Goal: Information Seeking & Learning: Learn about a topic

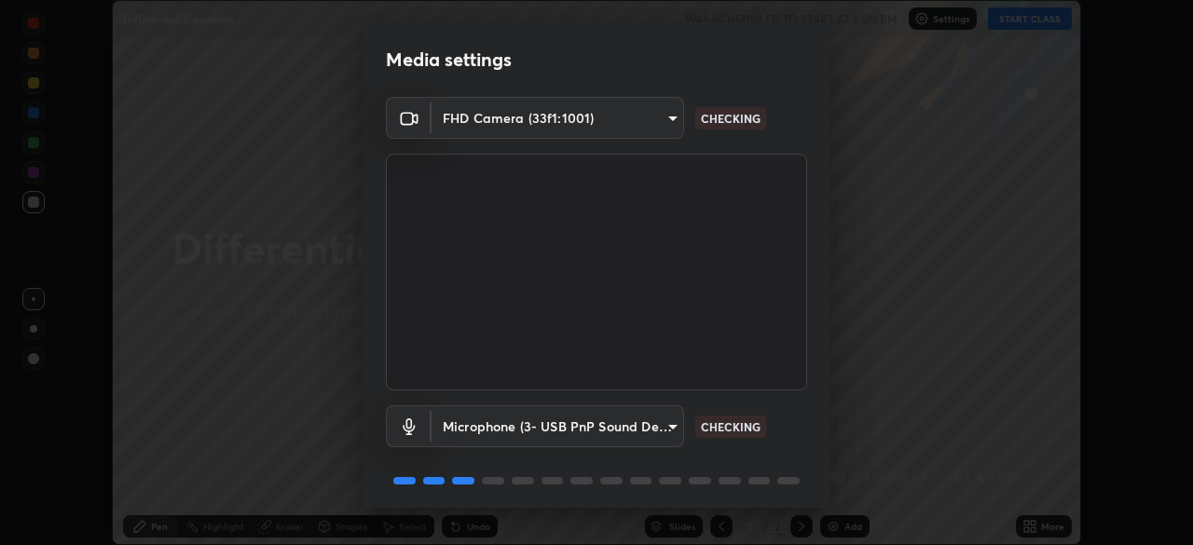
scroll to position [66, 0]
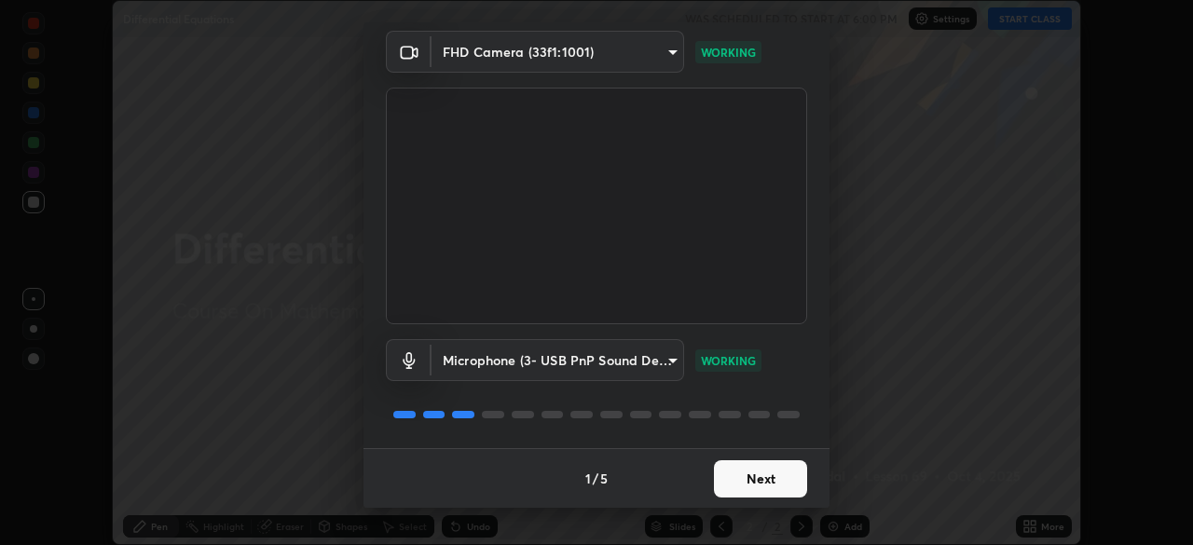
click at [746, 487] on button "Next" at bounding box center [760, 478] width 93 height 37
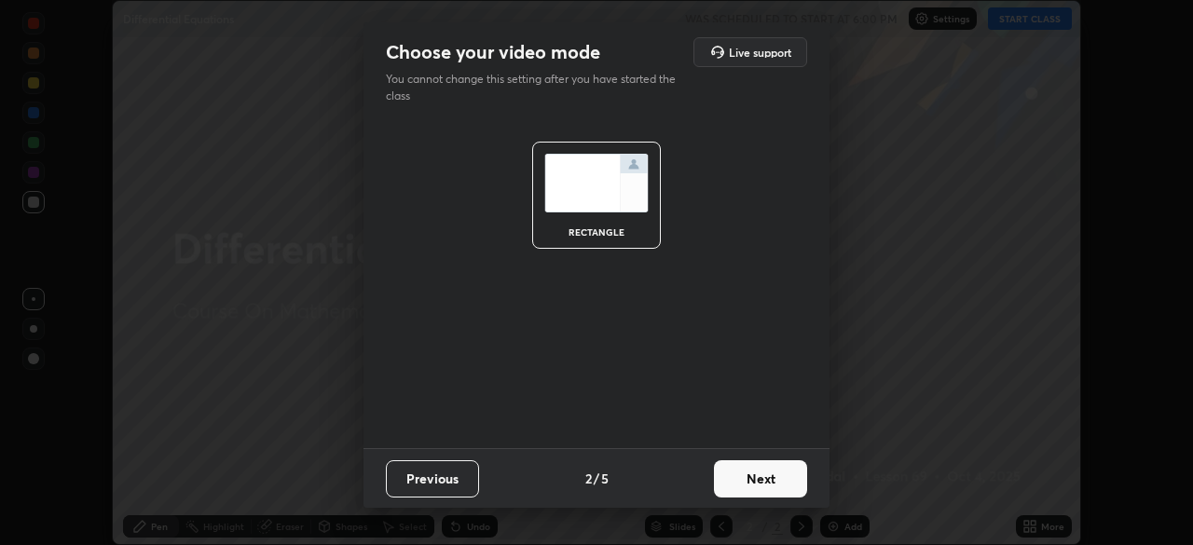
click at [765, 480] on button "Next" at bounding box center [760, 478] width 93 height 37
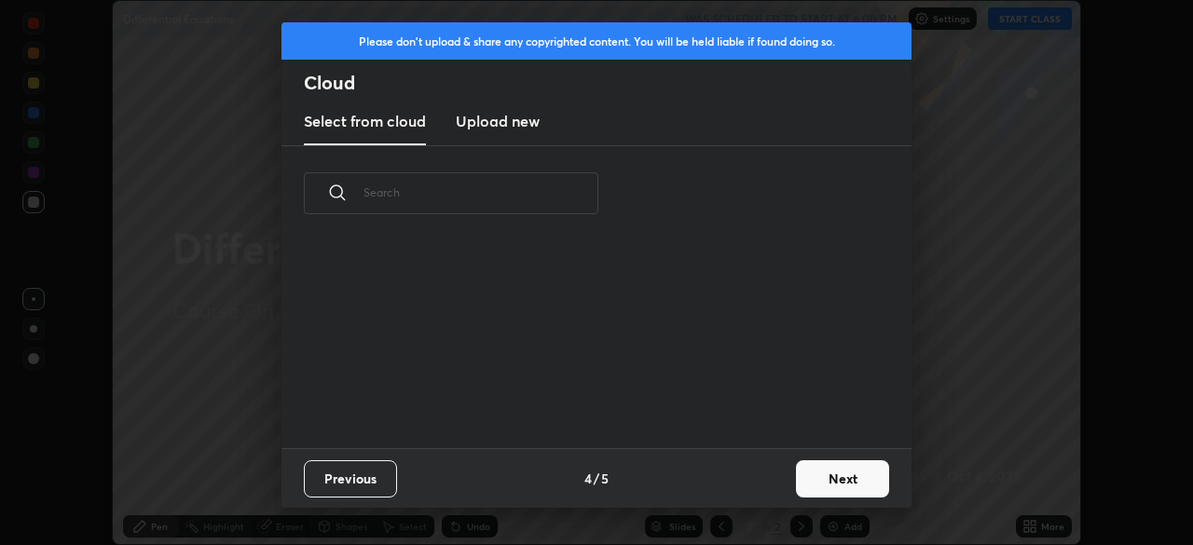
click at [816, 473] on button "Next" at bounding box center [842, 478] width 93 height 37
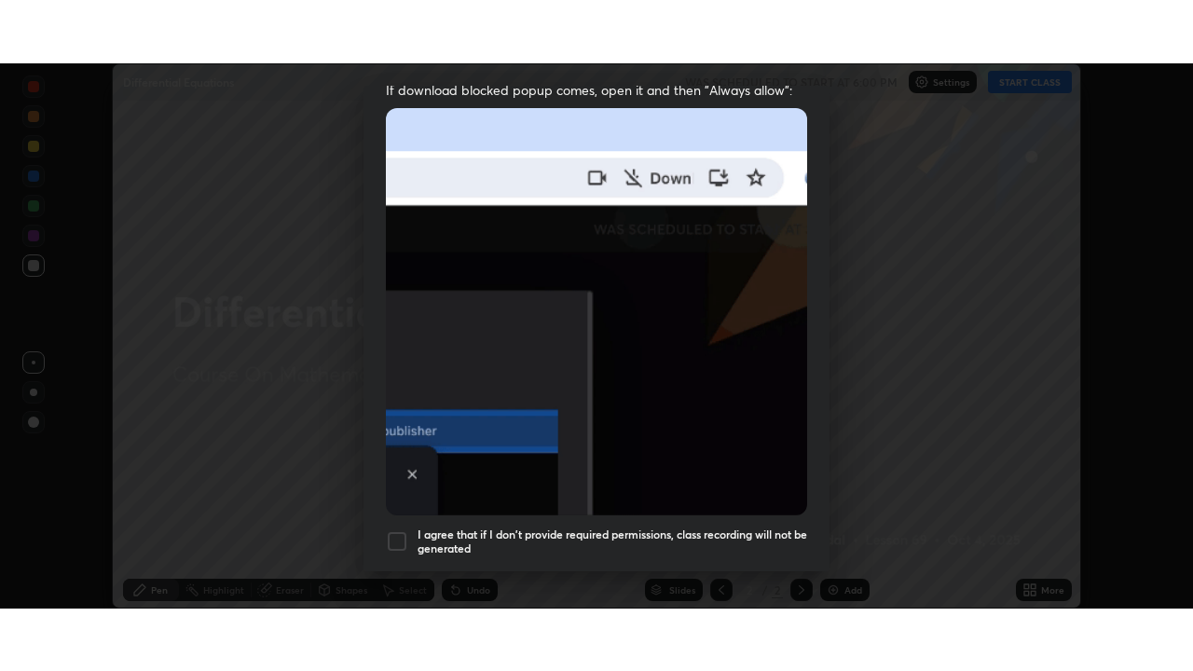
scroll to position [446, 0]
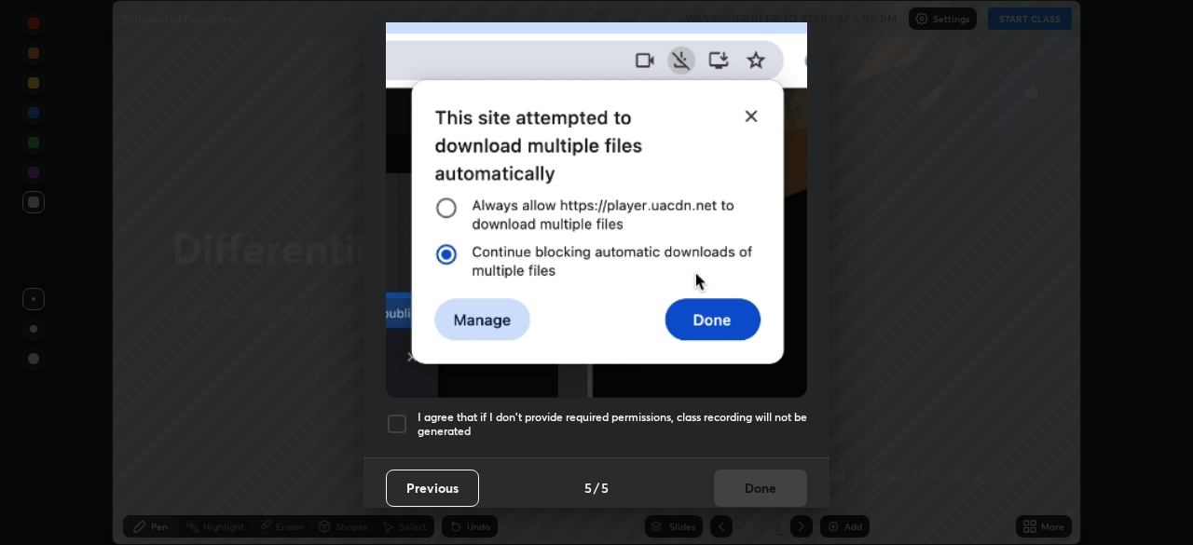
click at [765, 410] on h5 "I agree that if I don't provide required permissions, class recording will not …" at bounding box center [612, 424] width 390 height 29
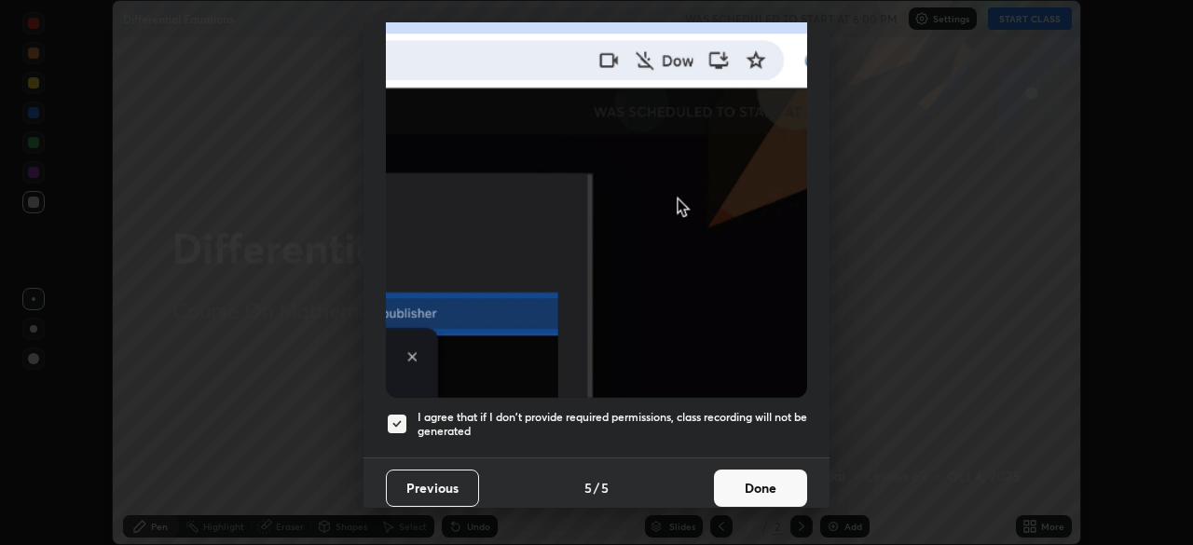
click at [759, 479] on button "Done" at bounding box center [760, 488] width 93 height 37
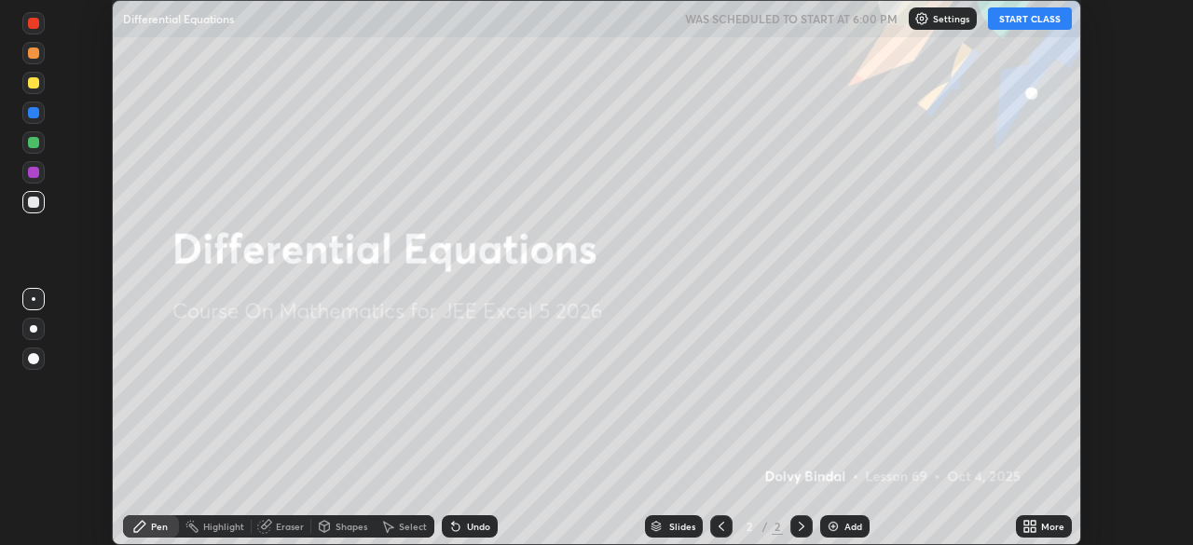
click at [1029, 16] on button "START CLASS" at bounding box center [1030, 18] width 84 height 22
click at [1036, 526] on icon at bounding box center [1029, 526] width 15 height 15
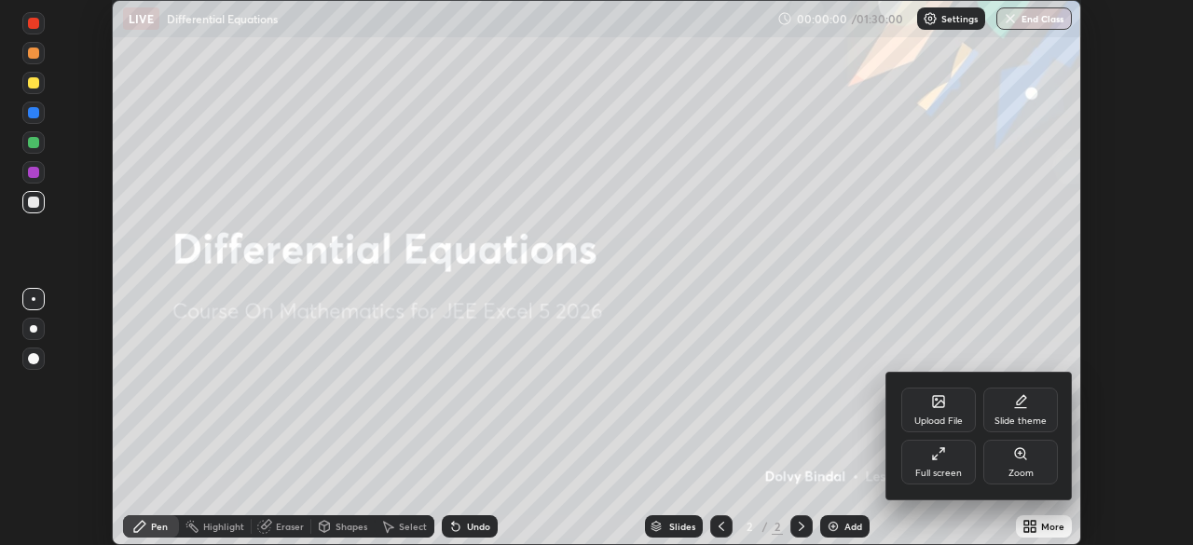
click at [942, 474] on div "Full screen" at bounding box center [938, 473] width 47 height 9
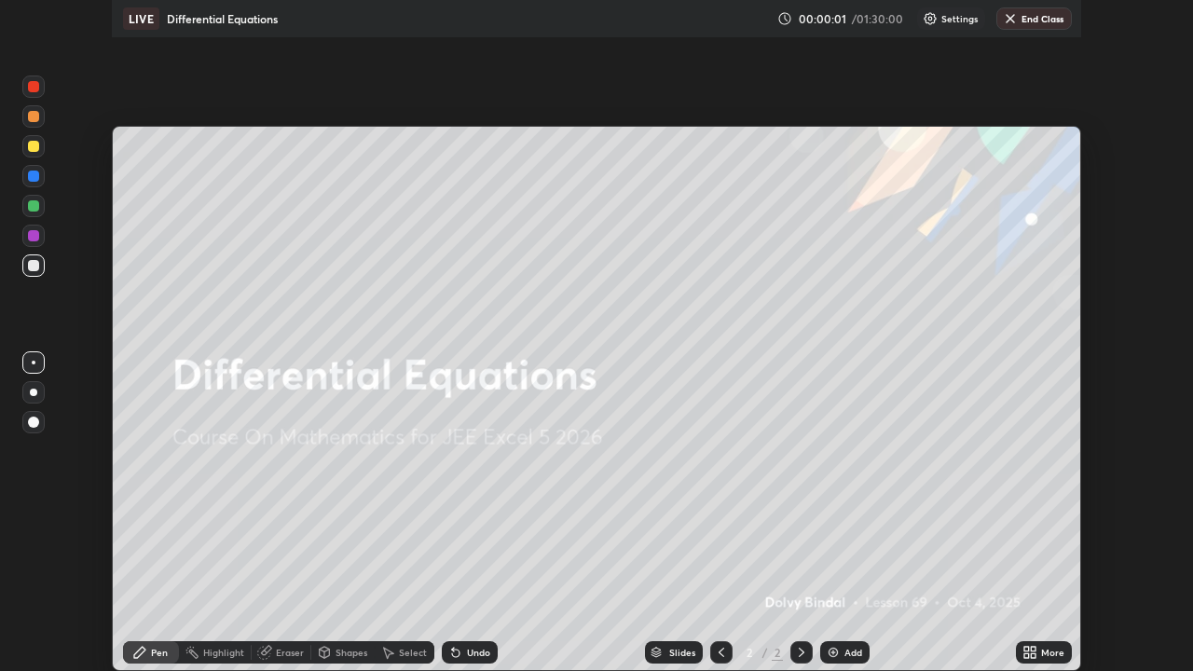
scroll to position [671, 1193]
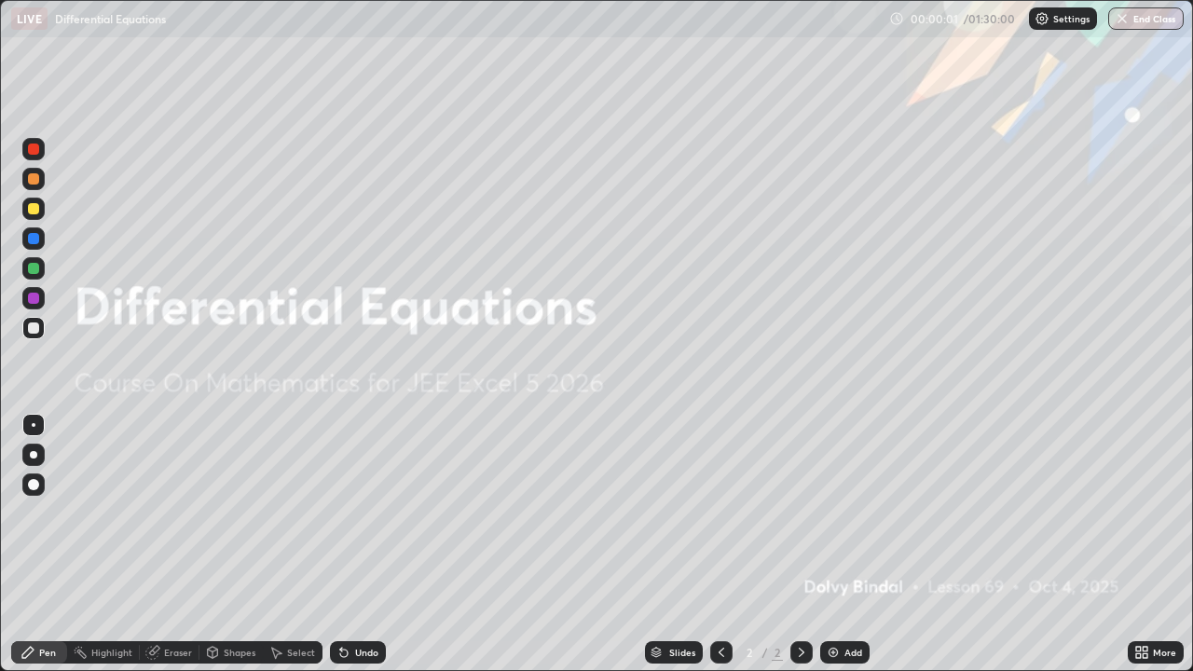
click at [850, 544] on div "Add" at bounding box center [853, 652] width 18 height 9
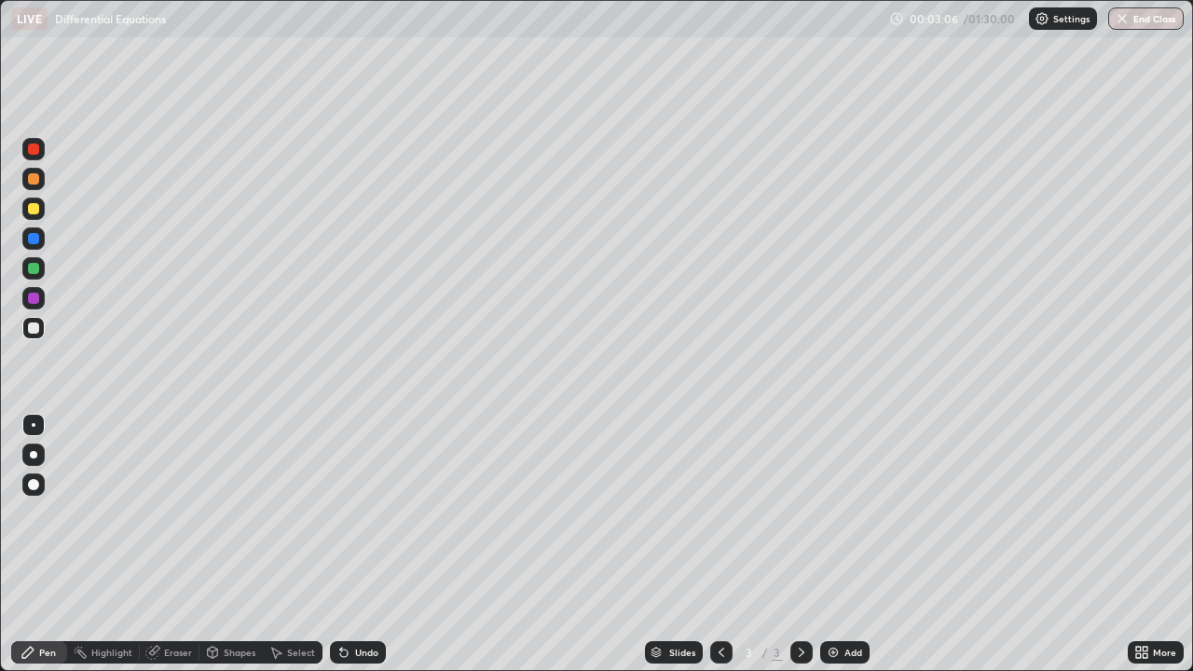
click at [38, 207] on div at bounding box center [33, 208] width 11 height 11
click at [29, 236] on div at bounding box center [33, 238] width 11 height 11
click at [34, 329] on div at bounding box center [33, 327] width 11 height 11
click at [839, 544] on div "Add" at bounding box center [844, 652] width 49 height 22
click at [39, 337] on div at bounding box center [33, 328] width 22 height 22
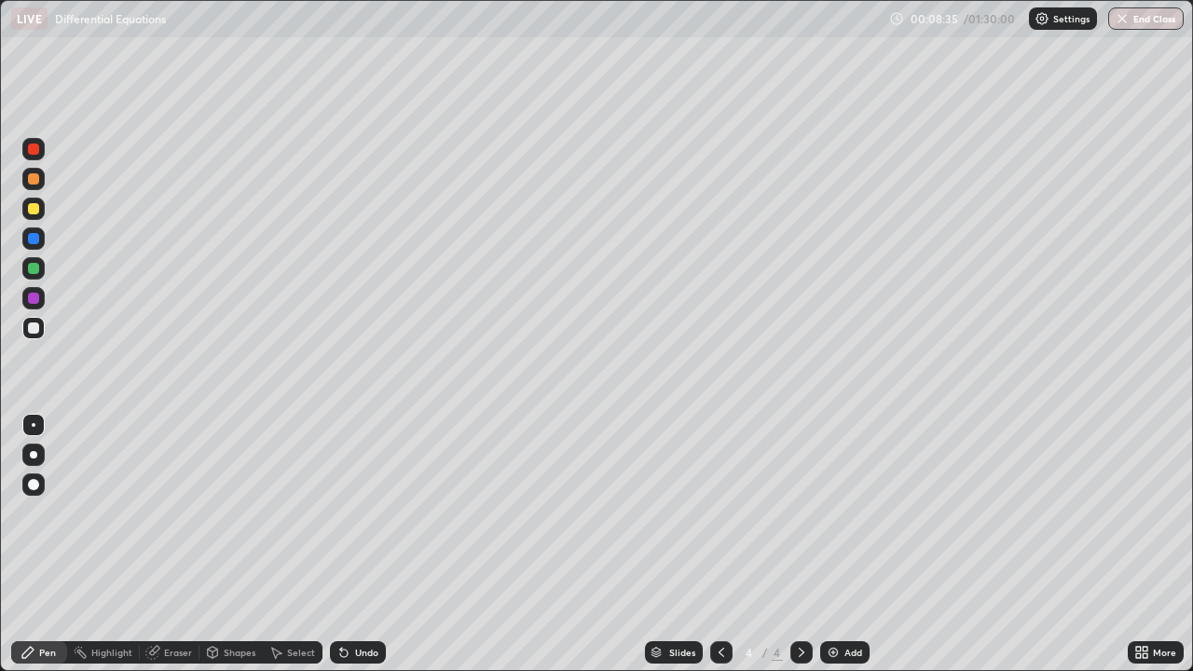
click at [38, 215] on div at bounding box center [33, 209] width 22 height 22
click at [35, 336] on div at bounding box center [33, 328] width 22 height 22
click at [34, 275] on div at bounding box center [33, 268] width 22 height 22
click at [366, 544] on div "Undo" at bounding box center [366, 652] width 23 height 9
click at [171, 544] on div "Eraser" at bounding box center [178, 652] width 28 height 9
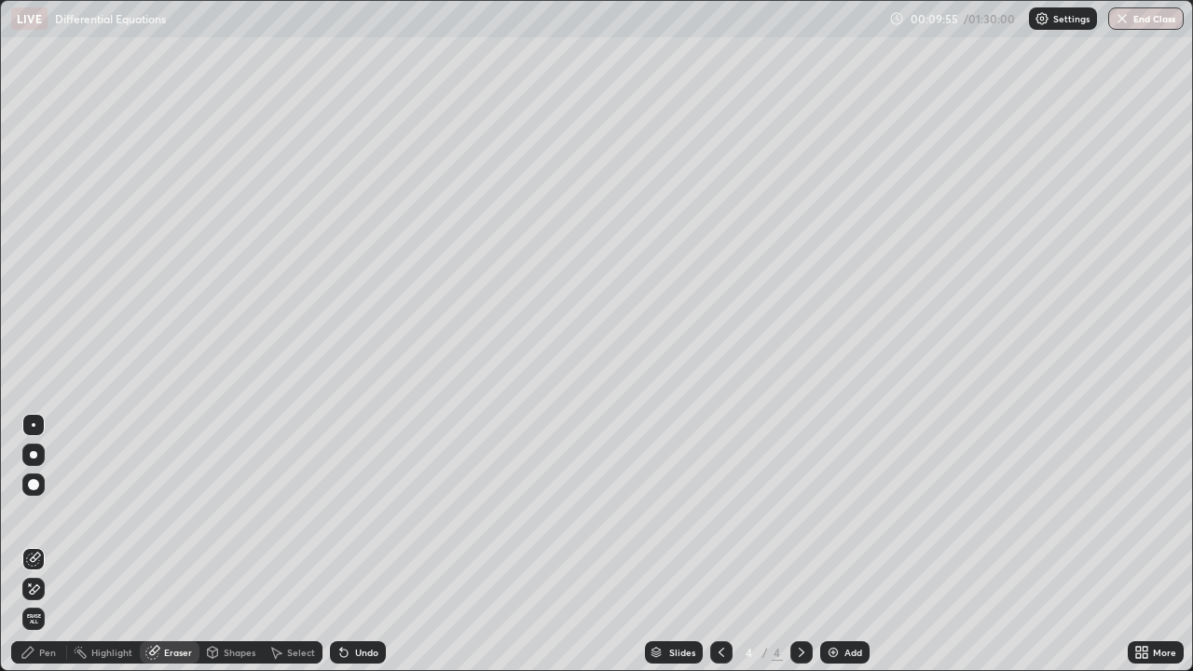
click at [36, 544] on div "Pen" at bounding box center [39, 652] width 56 height 22
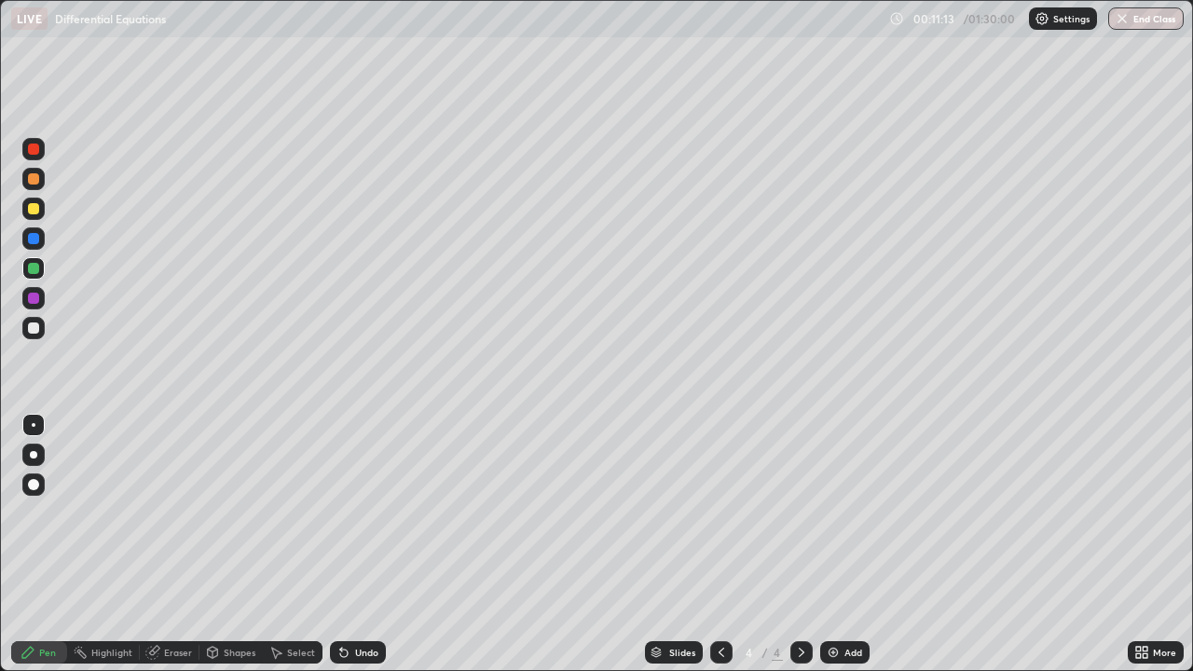
click at [43, 219] on div at bounding box center [33, 209] width 22 height 30
click at [352, 544] on div "Undo" at bounding box center [358, 652] width 56 height 22
click at [849, 544] on div "Add" at bounding box center [844, 652] width 49 height 22
click at [719, 544] on icon at bounding box center [721, 652] width 15 height 15
click at [801, 544] on div at bounding box center [801, 652] width 22 height 22
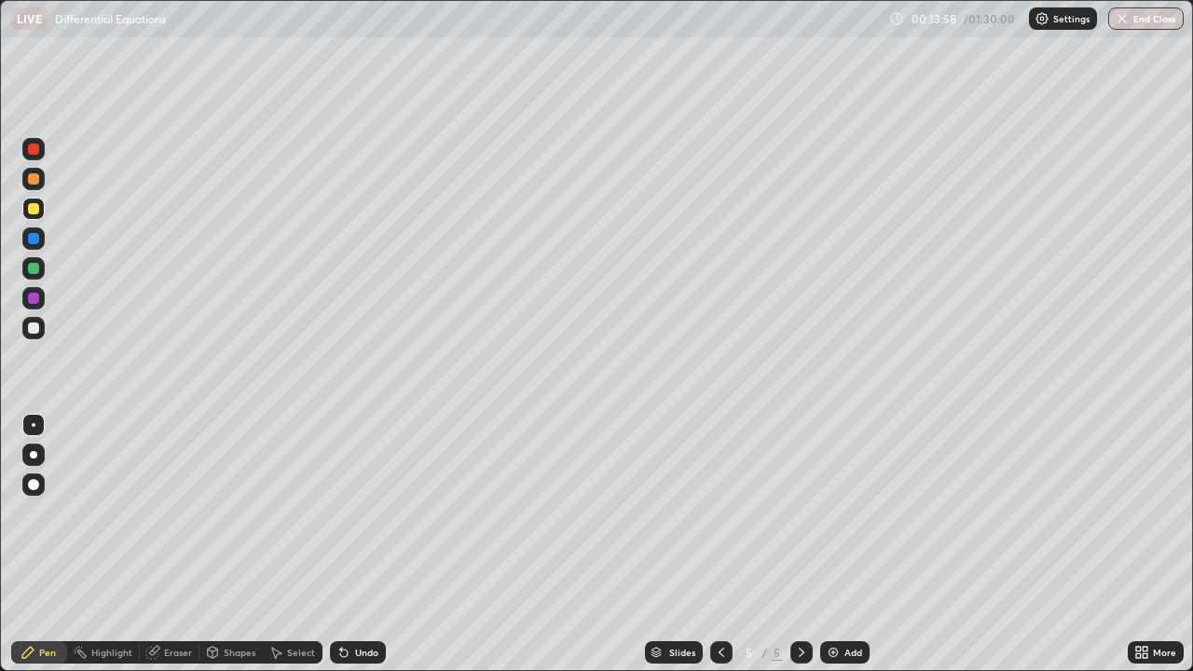
click at [35, 320] on div at bounding box center [33, 328] width 22 height 22
click at [727, 544] on div at bounding box center [721, 652] width 22 height 37
click at [800, 544] on icon at bounding box center [801, 652] width 15 height 15
click at [28, 209] on div at bounding box center [33, 208] width 11 height 11
click at [38, 324] on div at bounding box center [33, 327] width 11 height 11
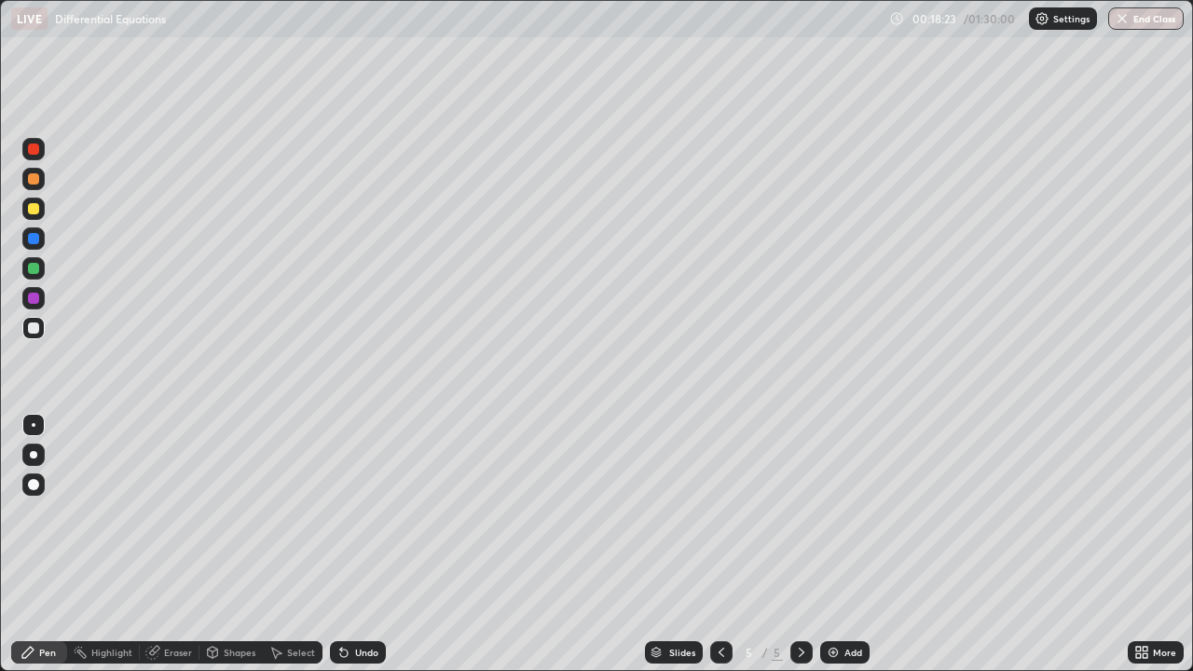
click at [844, 544] on div "Add" at bounding box center [844, 652] width 49 height 22
click at [374, 544] on div "Undo" at bounding box center [366, 652] width 23 height 9
click at [362, 544] on div "Undo" at bounding box center [366, 652] width 23 height 9
click at [359, 544] on div "Undo" at bounding box center [366, 652] width 23 height 9
click at [362, 544] on div "Undo" at bounding box center [366, 652] width 23 height 9
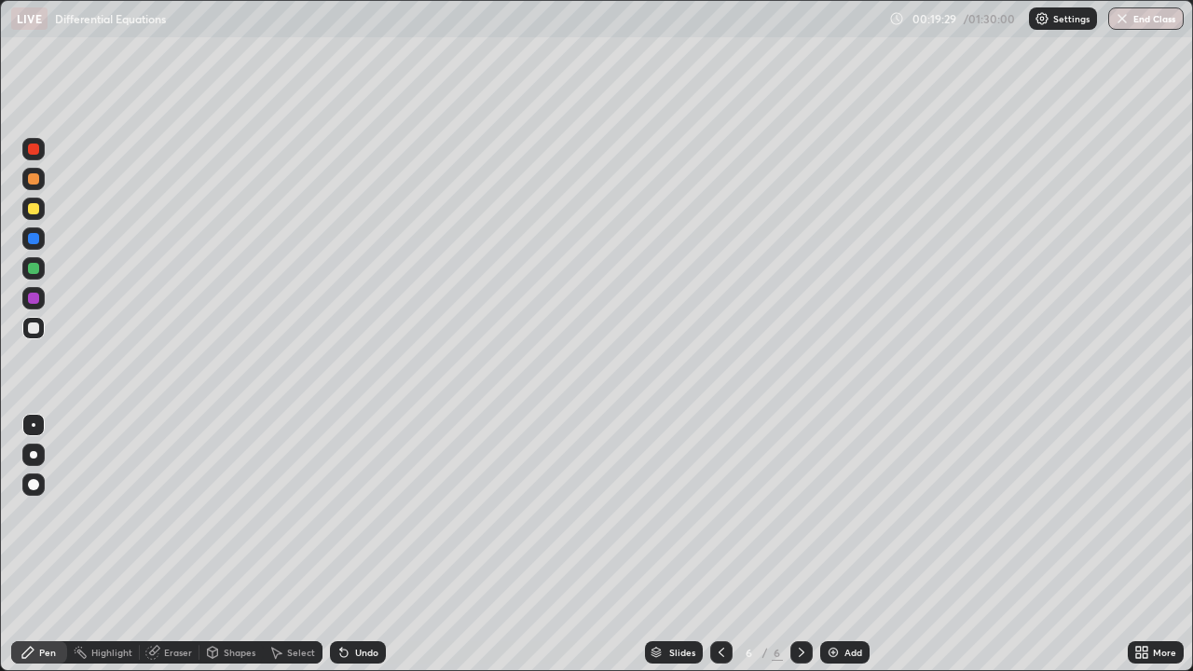
click at [364, 544] on div "Undo" at bounding box center [366, 652] width 23 height 9
click at [367, 544] on div "Undo" at bounding box center [366, 652] width 23 height 9
click at [369, 544] on div "Undo" at bounding box center [366, 652] width 23 height 9
click at [357, 544] on div "Undo" at bounding box center [358, 652] width 56 height 22
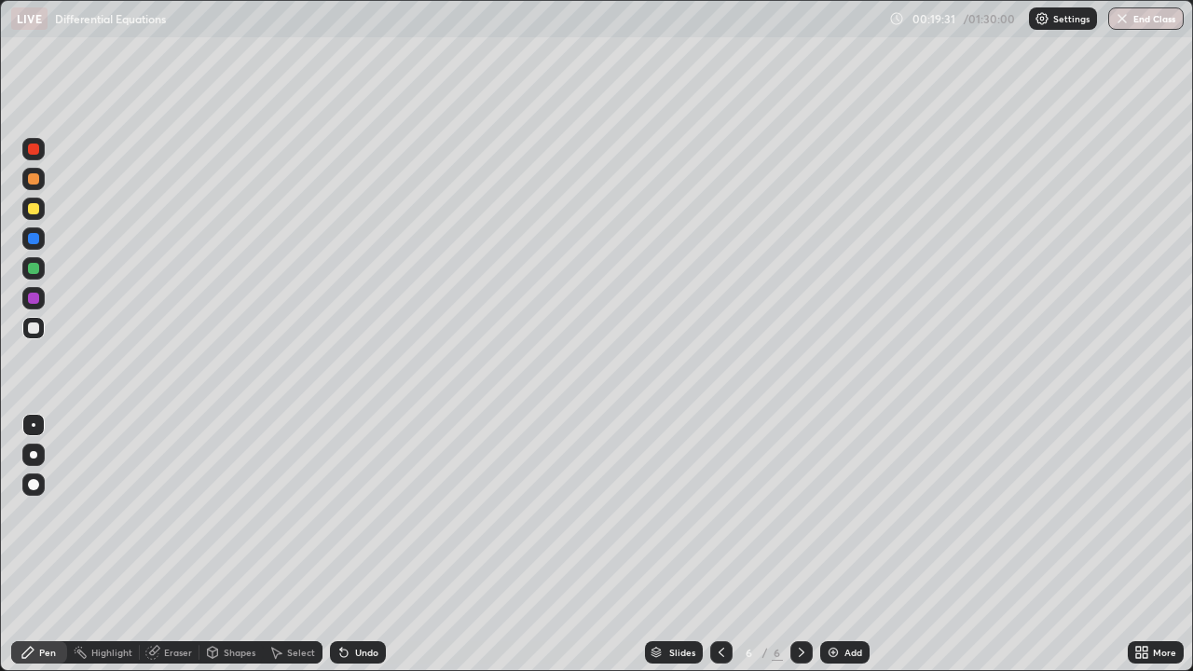
click at [355, 544] on div "Undo" at bounding box center [366, 652] width 23 height 9
click at [38, 267] on div at bounding box center [33, 268] width 11 height 11
click at [34, 331] on div at bounding box center [33, 327] width 11 height 11
click at [36, 213] on div at bounding box center [33, 208] width 11 height 11
click at [362, 544] on div "Undo" at bounding box center [358, 652] width 56 height 22
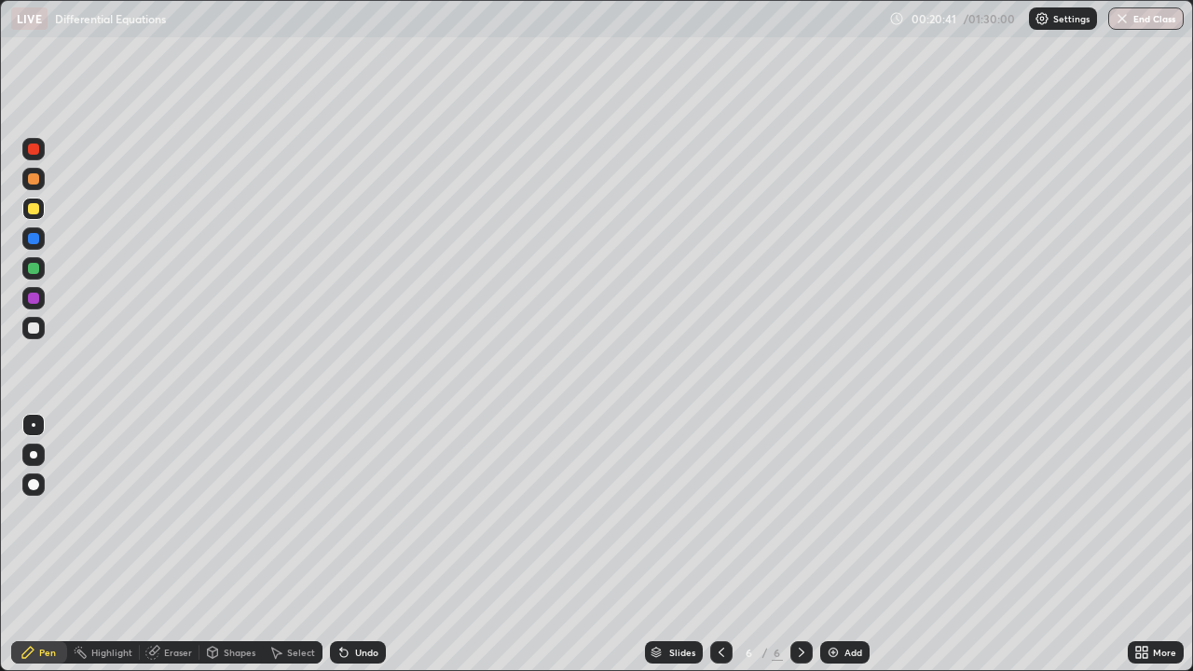
click at [364, 544] on div "Undo" at bounding box center [366, 652] width 23 height 9
click at [367, 544] on div "Undo" at bounding box center [358, 652] width 56 height 22
click at [356, 544] on div "Undo" at bounding box center [358, 652] width 56 height 22
click at [179, 544] on div "Eraser" at bounding box center [170, 652] width 60 height 22
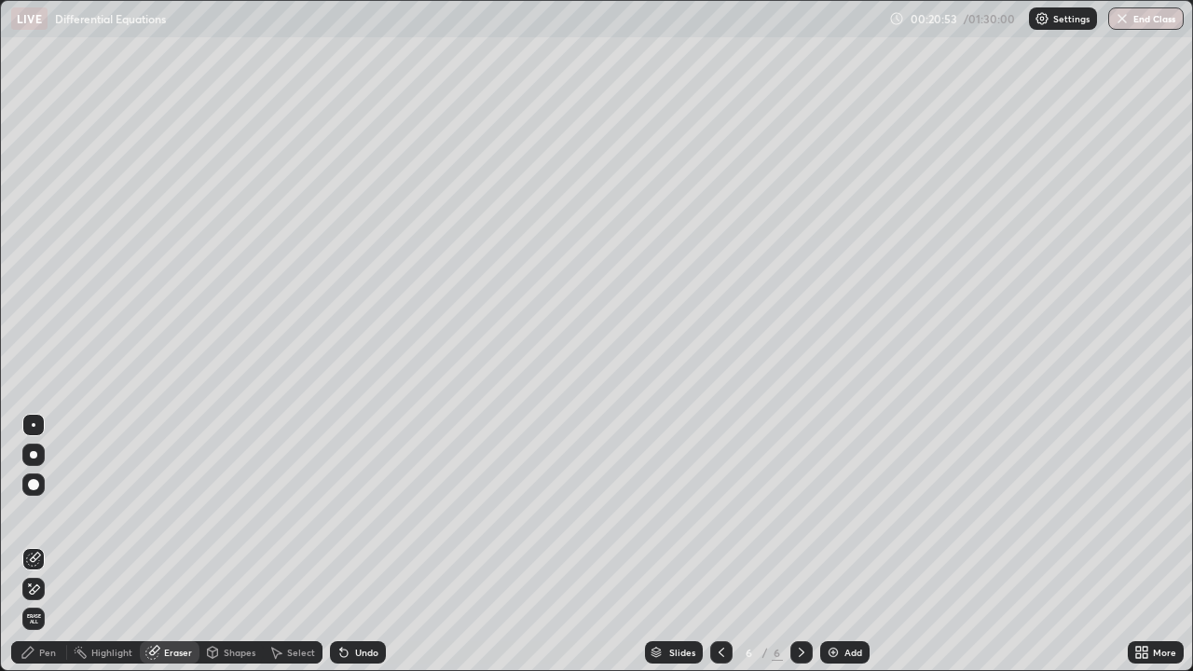
click at [41, 544] on div "Pen" at bounding box center [47, 652] width 17 height 9
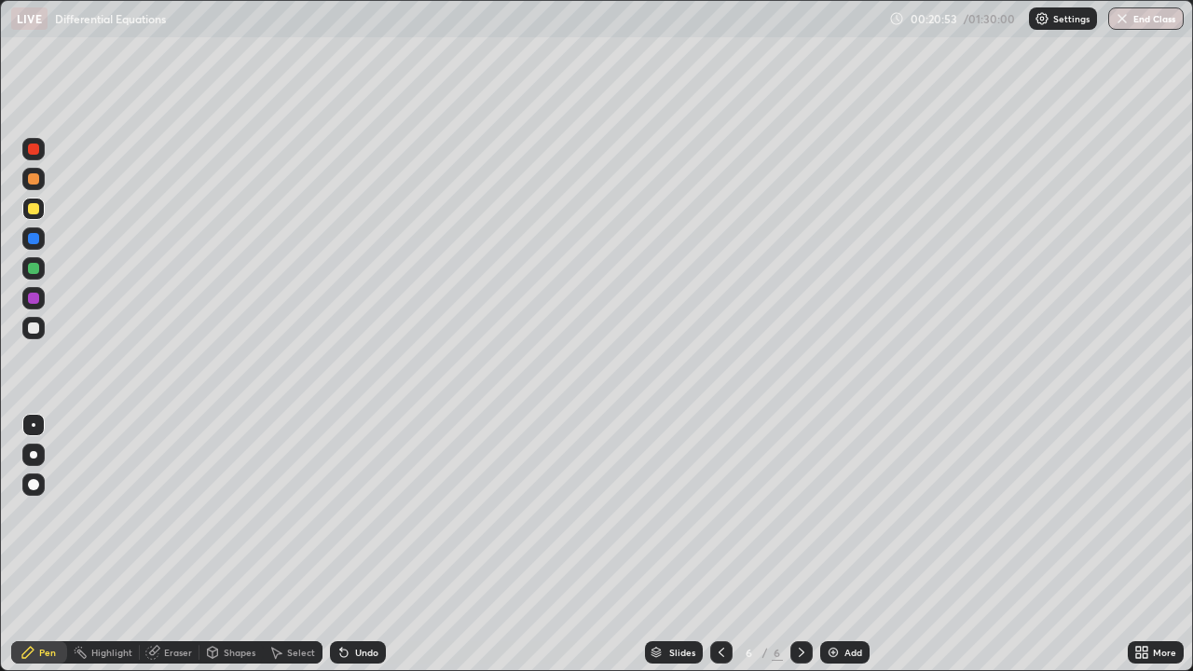
click at [37, 333] on div at bounding box center [33, 328] width 22 height 22
click at [32, 245] on div at bounding box center [33, 238] width 22 height 22
click at [32, 332] on div at bounding box center [33, 327] width 11 height 11
click at [36, 267] on div at bounding box center [33, 268] width 11 height 11
click at [844, 544] on div "Add" at bounding box center [853, 652] width 18 height 9
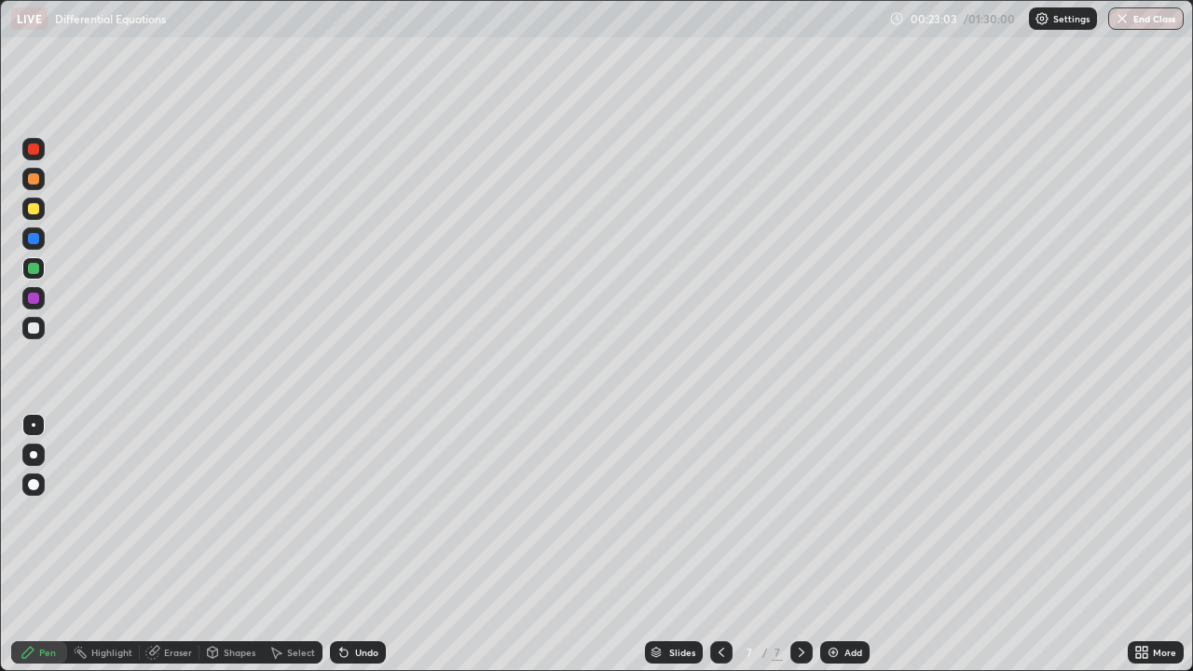
click at [718, 544] on icon at bounding box center [721, 652] width 15 height 15
click at [800, 544] on icon at bounding box center [801, 652] width 15 height 15
click at [721, 544] on icon at bounding box center [721, 652] width 15 height 15
click at [775, 544] on div "7" at bounding box center [777, 652] width 11 height 17
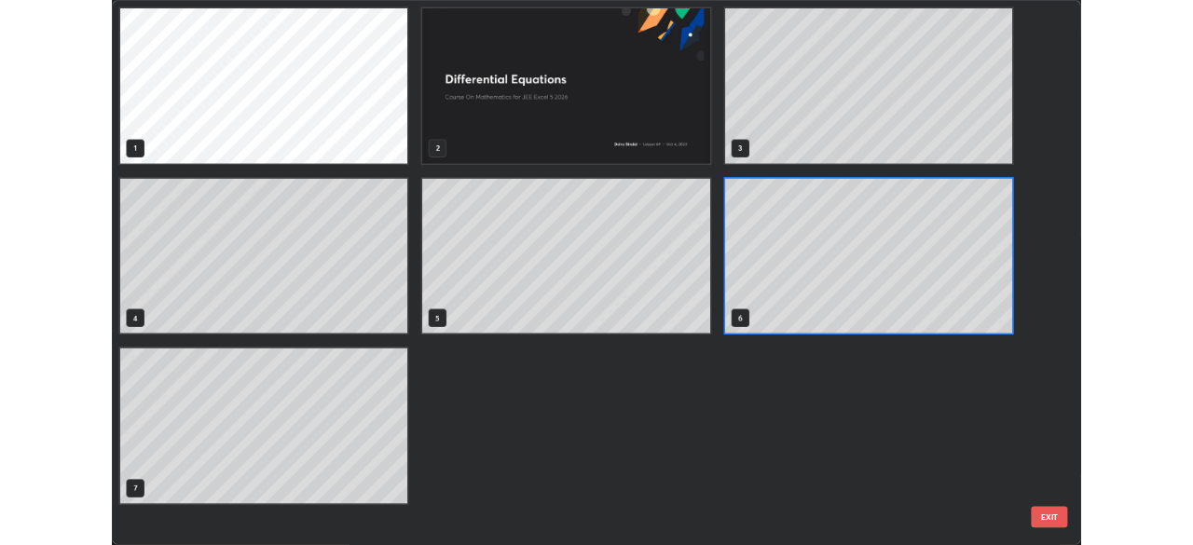
scroll to position [663, 1182]
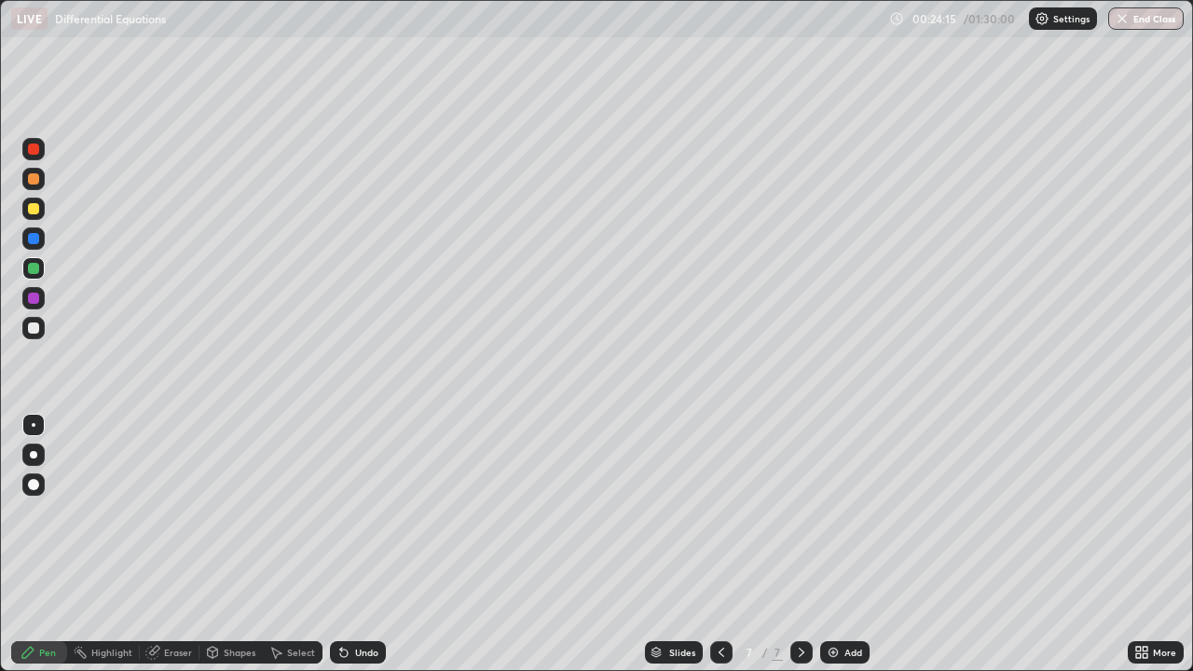
click at [32, 209] on div at bounding box center [33, 208] width 11 height 11
click at [169, 544] on div "Eraser" at bounding box center [170, 652] width 60 height 22
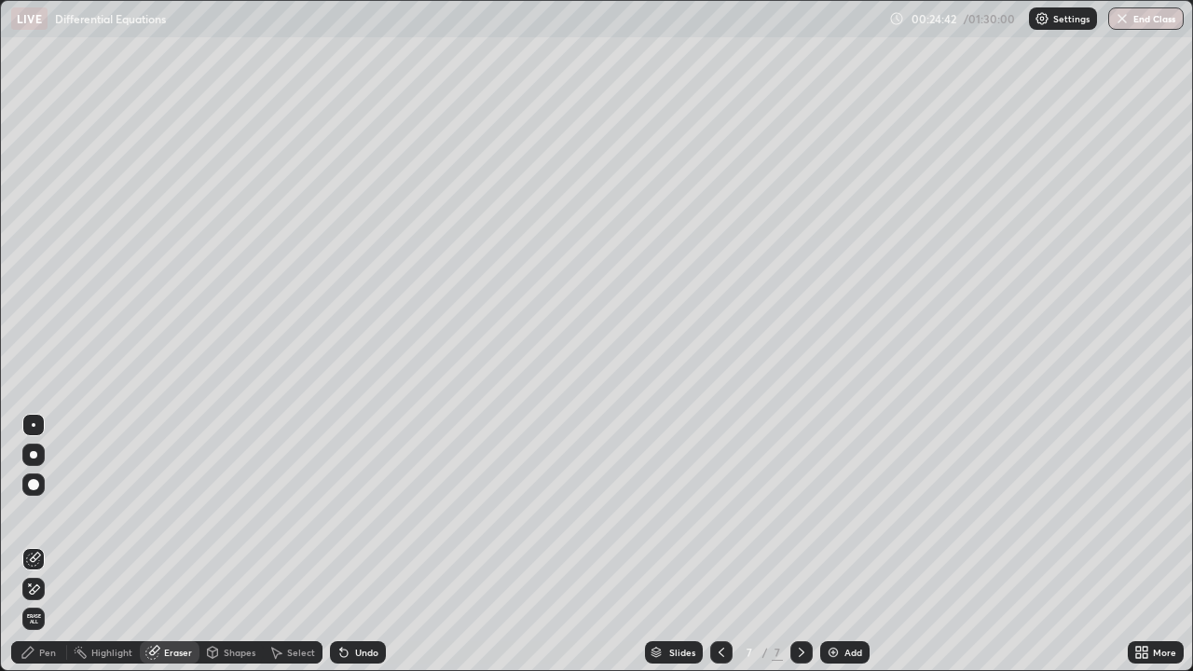
click at [50, 544] on div "Pen" at bounding box center [47, 652] width 17 height 9
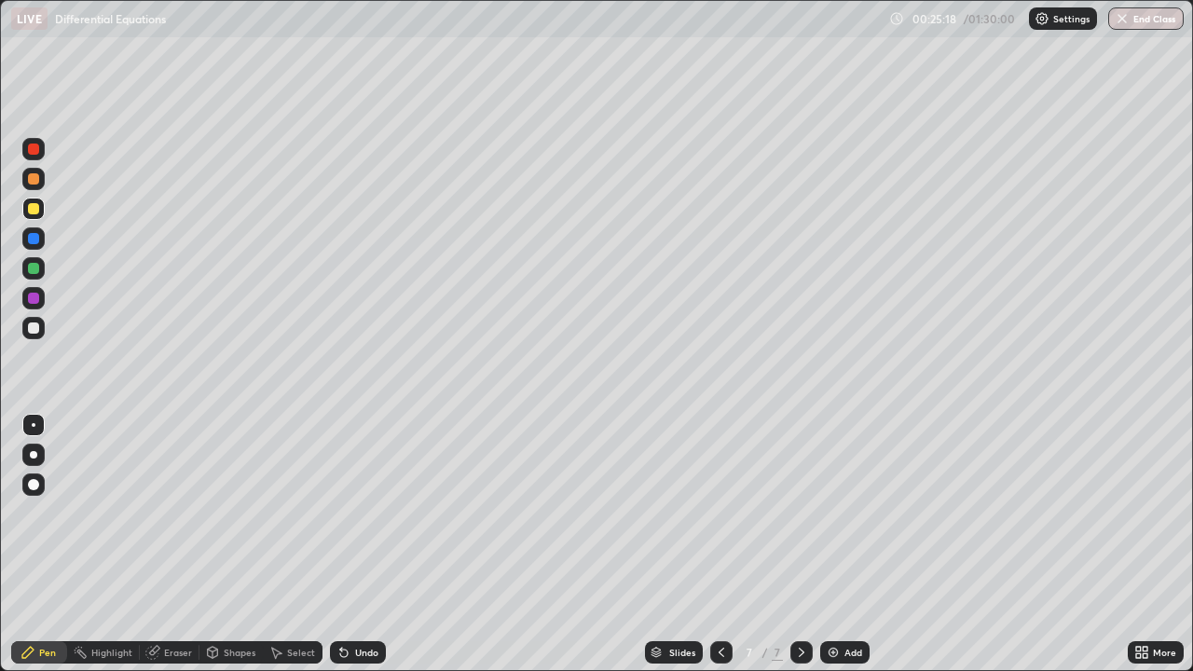
click at [35, 332] on div at bounding box center [33, 327] width 11 height 11
click at [730, 544] on div at bounding box center [721, 652] width 22 height 37
click at [800, 544] on icon at bounding box center [801, 652] width 15 height 15
click at [848, 544] on div "Add" at bounding box center [853, 652] width 18 height 9
click at [34, 269] on div at bounding box center [33, 268] width 11 height 11
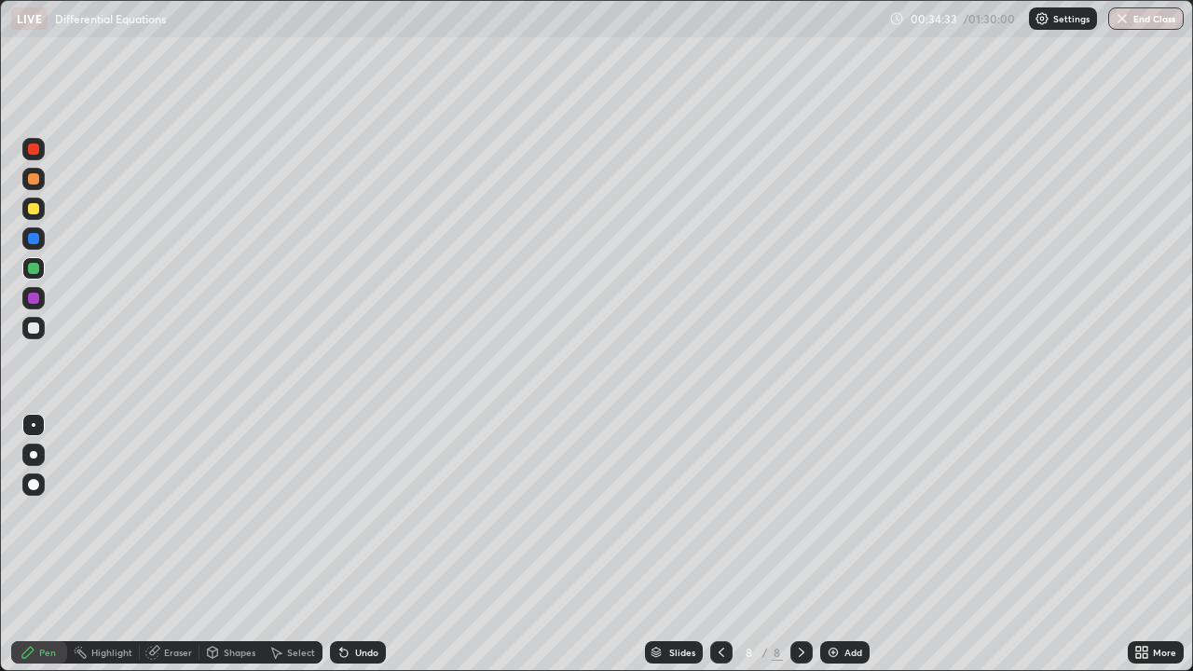
click at [353, 544] on div "Undo" at bounding box center [358, 652] width 56 height 22
click at [355, 544] on div "Undo" at bounding box center [366, 652] width 23 height 9
click at [349, 544] on div "Undo" at bounding box center [358, 652] width 56 height 22
click at [852, 544] on div "Add" at bounding box center [853, 652] width 18 height 9
click at [719, 544] on icon at bounding box center [721, 652] width 15 height 15
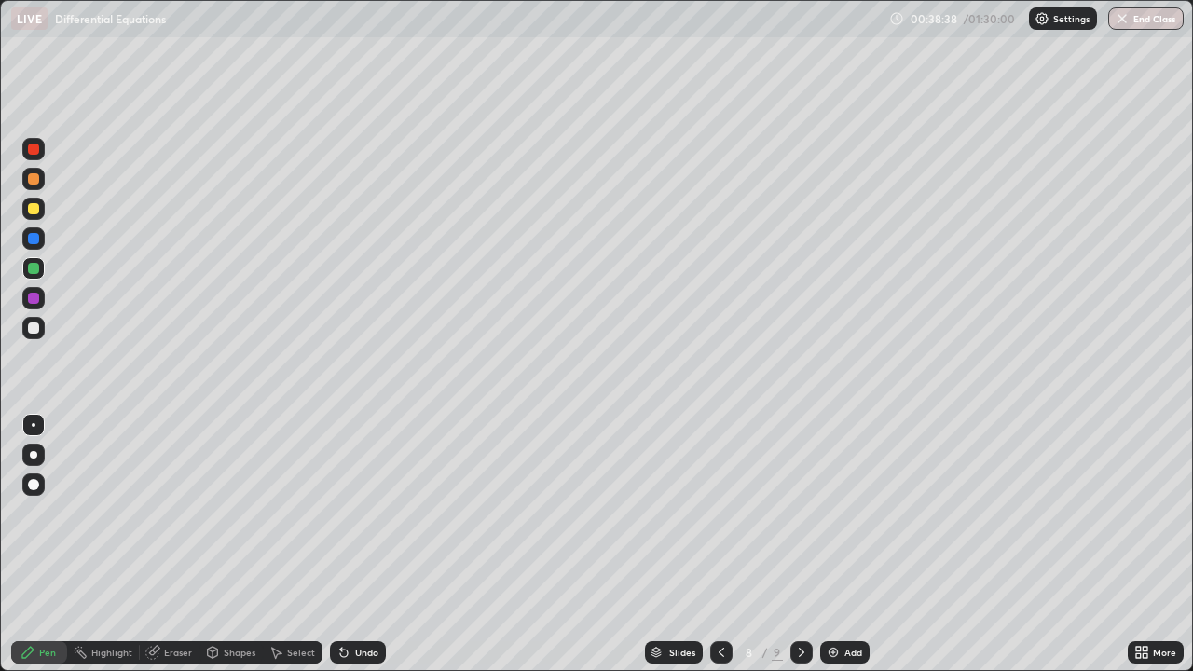
click at [793, 544] on div at bounding box center [801, 652] width 22 height 22
click at [30, 218] on div at bounding box center [33, 209] width 22 height 22
click at [34, 329] on div at bounding box center [33, 327] width 11 height 11
click at [357, 544] on div "Undo" at bounding box center [366, 652] width 23 height 9
click at [362, 544] on div "Undo" at bounding box center [366, 652] width 23 height 9
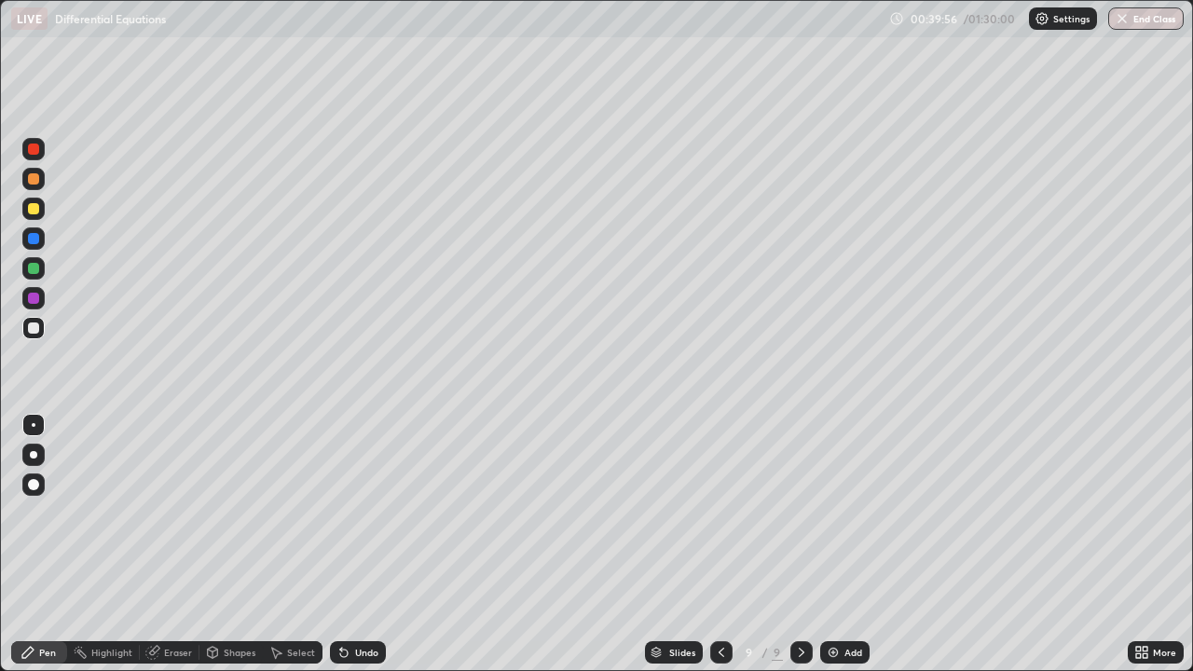
click at [363, 544] on div "Undo" at bounding box center [358, 652] width 56 height 22
click at [376, 544] on div "Undo" at bounding box center [358, 652] width 56 height 22
click at [370, 544] on div "Undo" at bounding box center [366, 652] width 23 height 9
click at [358, 544] on div "Undo" at bounding box center [358, 652] width 56 height 22
click at [38, 210] on div at bounding box center [33, 208] width 11 height 11
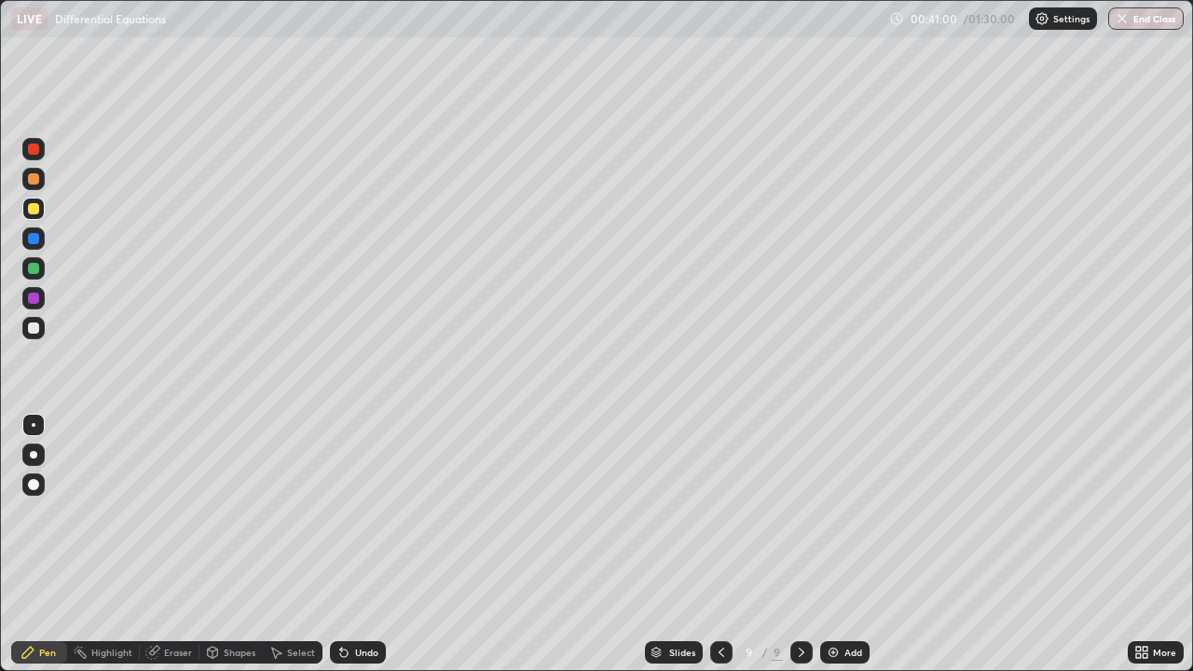
click at [36, 240] on div at bounding box center [33, 238] width 11 height 11
click at [383, 544] on div "Undo" at bounding box center [358, 652] width 56 height 22
click at [343, 544] on icon at bounding box center [343, 652] width 7 height 7
click at [349, 544] on div "Undo" at bounding box center [358, 652] width 56 height 22
click at [34, 320] on div at bounding box center [33, 328] width 22 height 22
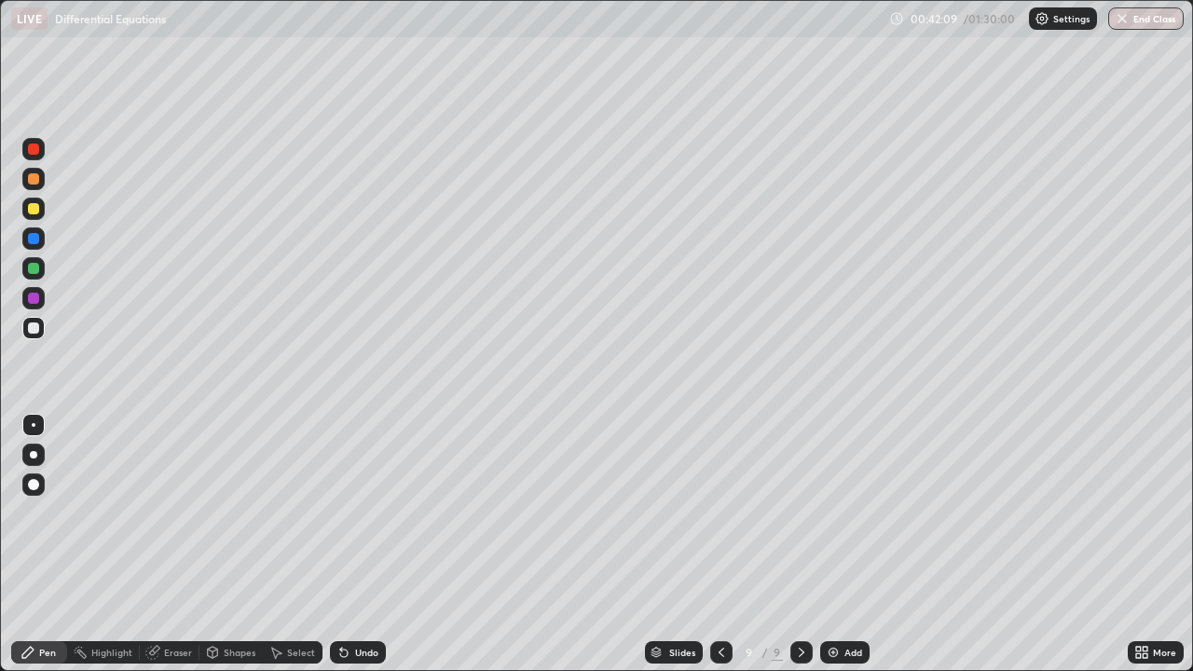
click at [308, 544] on div "Select" at bounding box center [301, 652] width 28 height 9
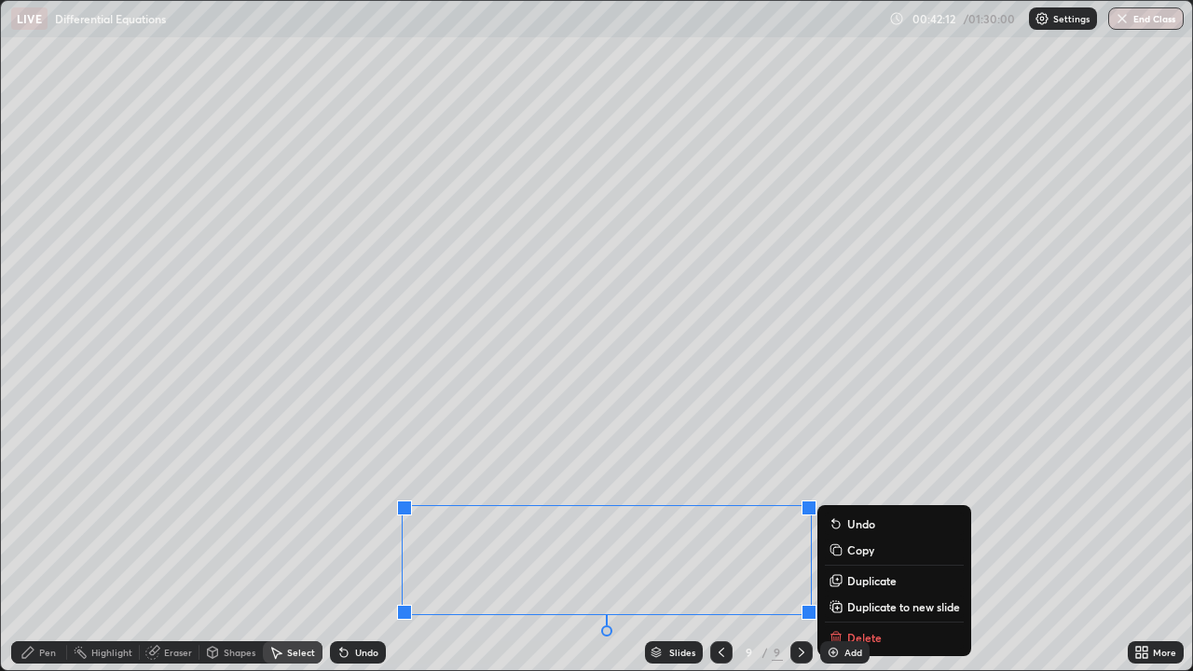
click at [875, 544] on p "Duplicate to new slide" at bounding box center [903, 606] width 113 height 15
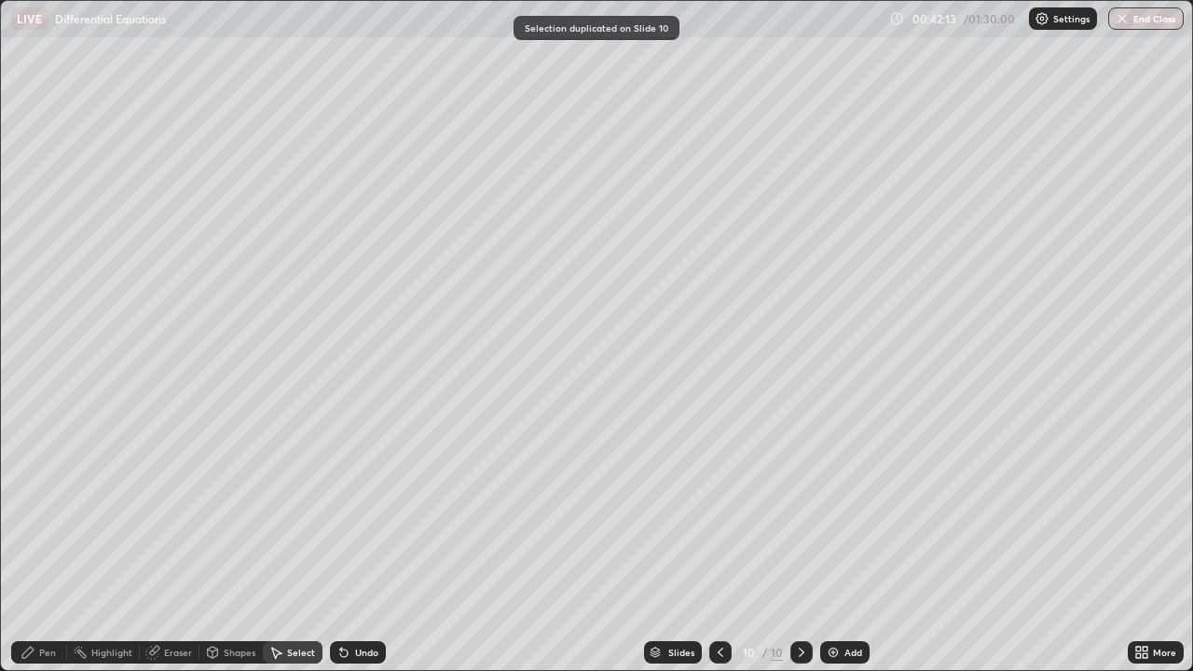
click at [41, 544] on div "Pen" at bounding box center [47, 652] width 17 height 9
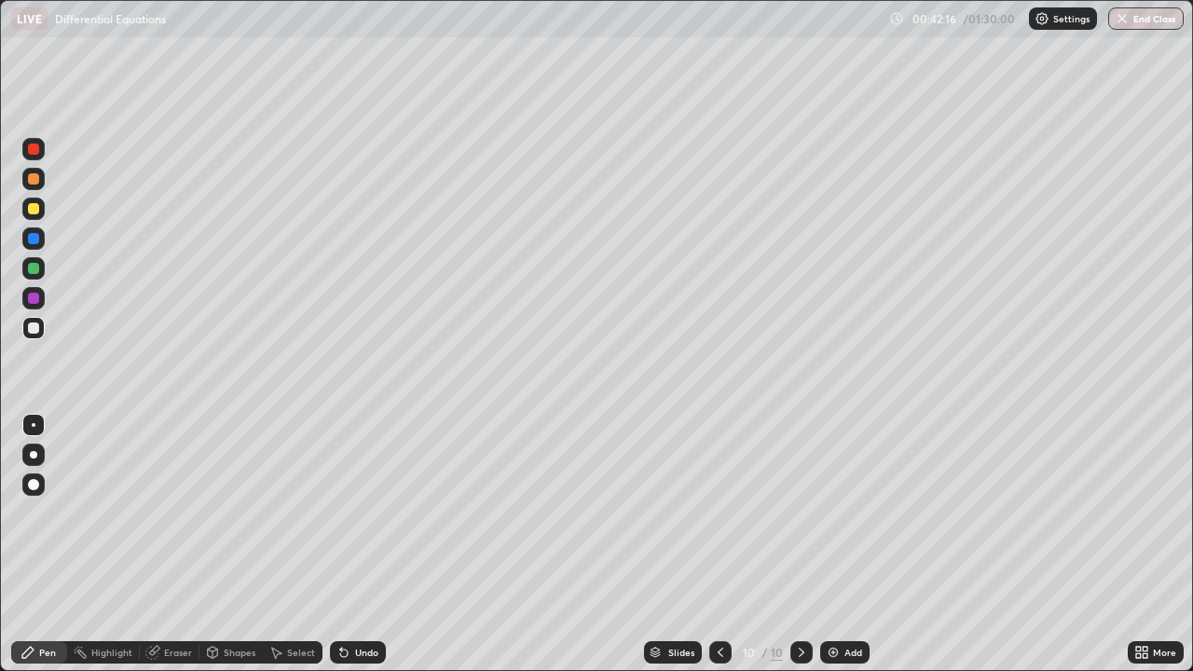
click at [1144, 544] on icon at bounding box center [1144, 655] width 5 height 5
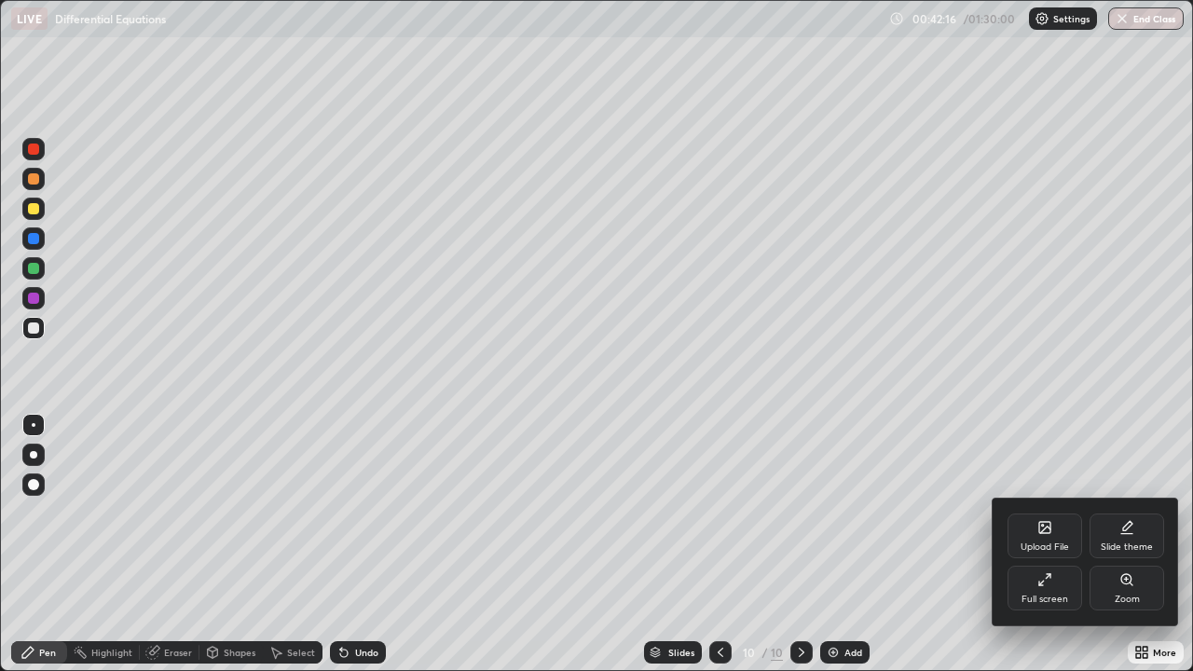
click at [1047, 544] on icon at bounding box center [1044, 579] width 15 height 15
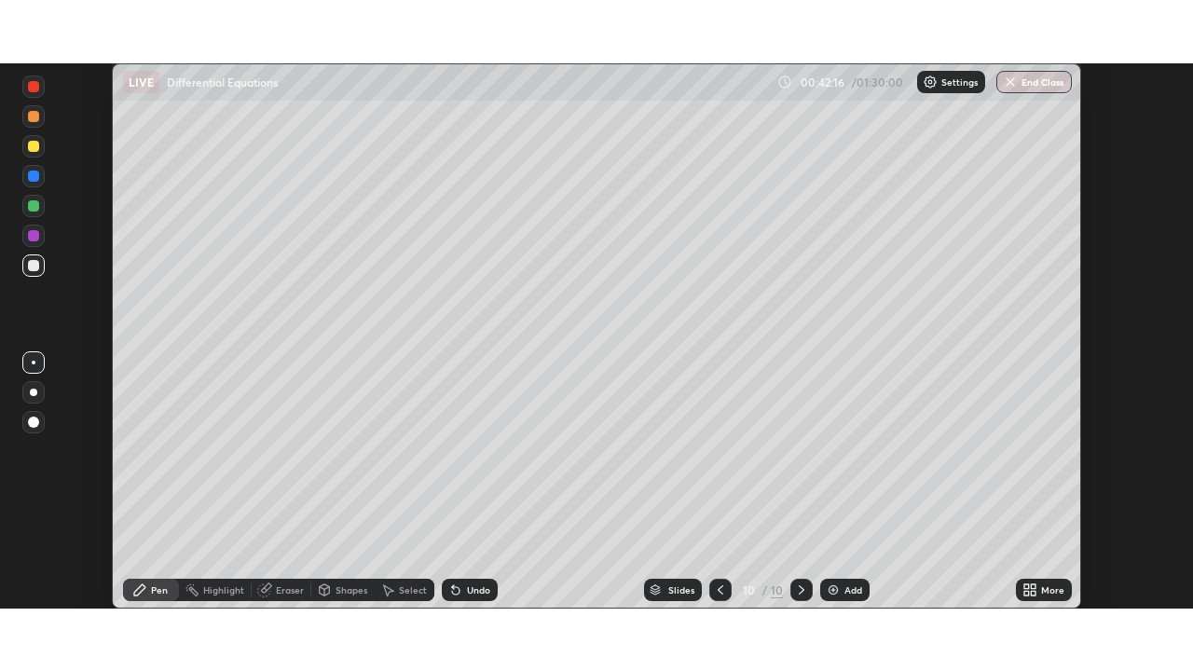
scroll to position [92638, 91990]
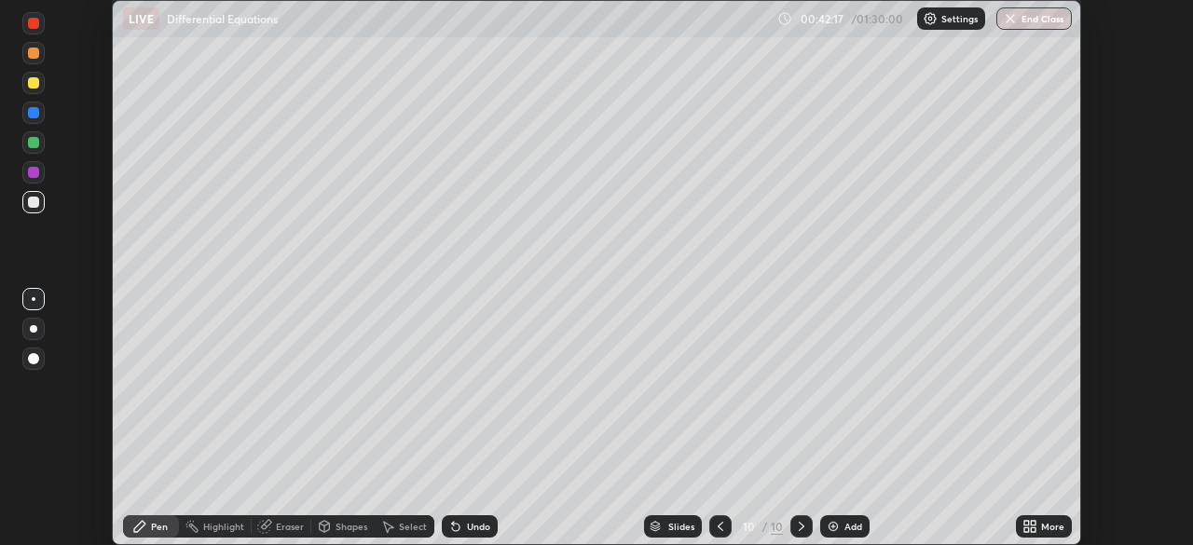
click at [1052, 529] on div "More" at bounding box center [1052, 526] width 23 height 9
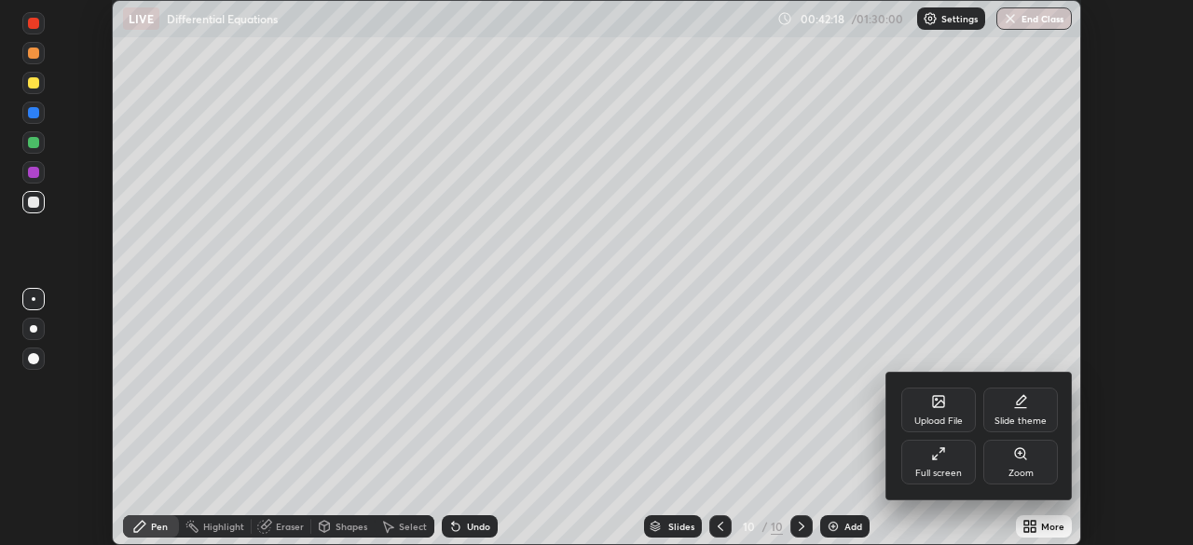
click at [948, 461] on div "Full screen" at bounding box center [938, 462] width 75 height 45
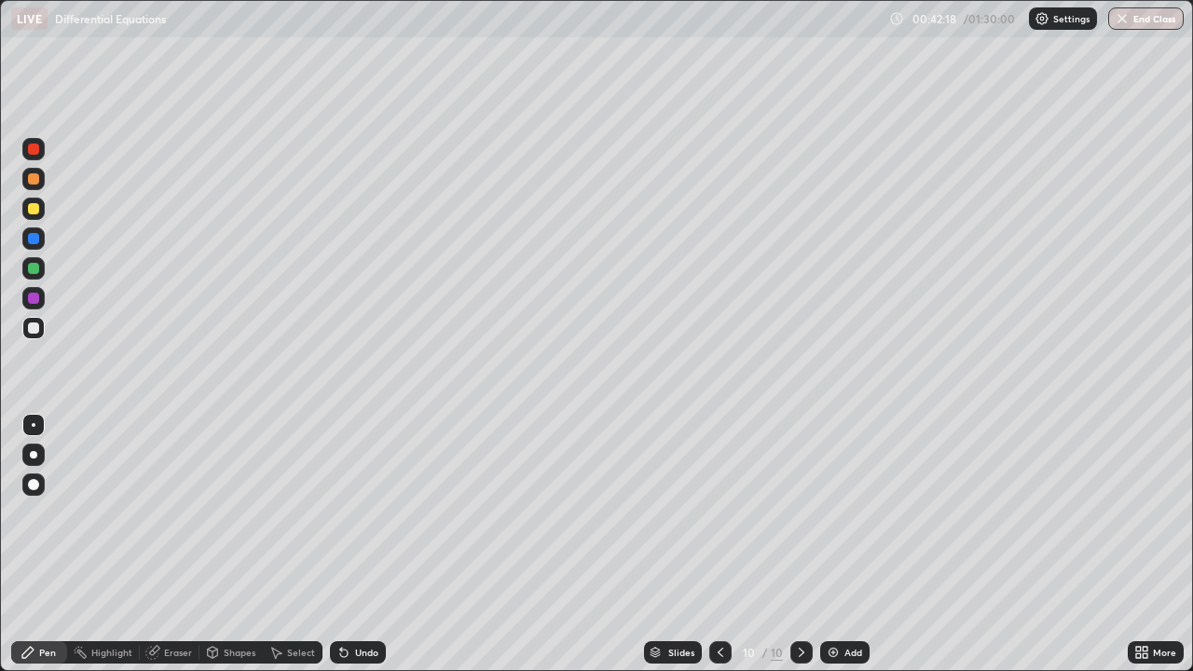
scroll to position [671, 1193]
click at [359, 544] on div "Undo" at bounding box center [366, 652] width 23 height 9
click at [359, 544] on div "Undo" at bounding box center [358, 652] width 56 height 22
click at [360, 544] on div "Undo" at bounding box center [358, 652] width 56 height 22
click at [359, 544] on div "Undo" at bounding box center [358, 652] width 56 height 22
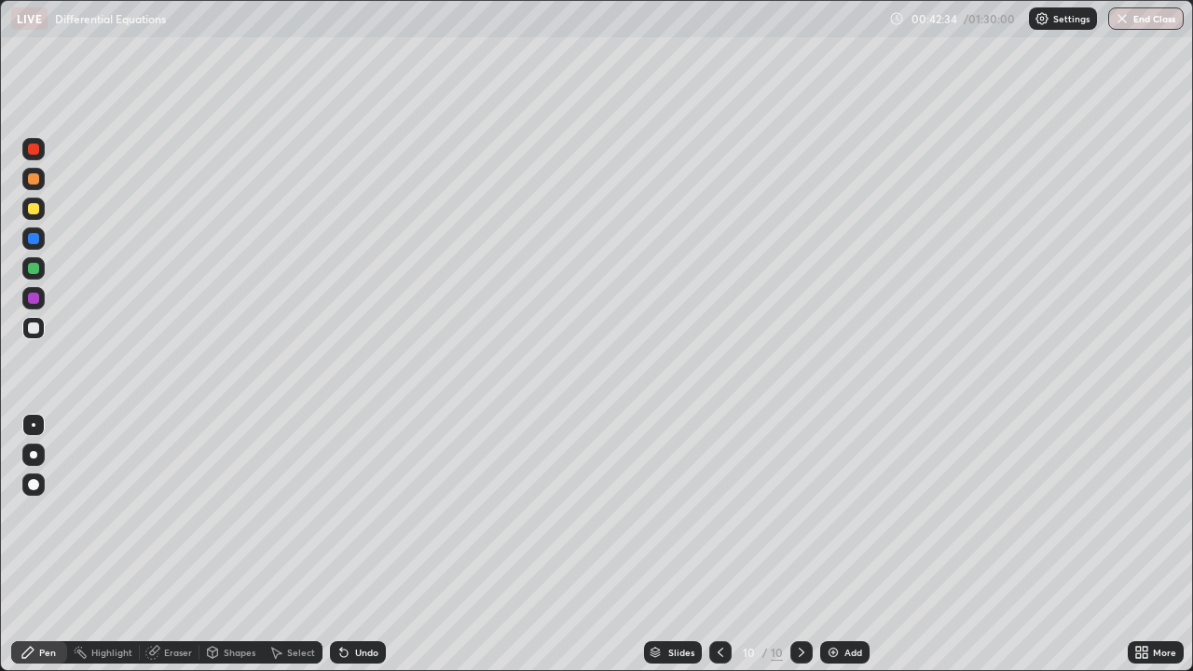
click at [360, 544] on div "Undo" at bounding box center [358, 652] width 56 height 22
click at [358, 544] on div "Undo" at bounding box center [358, 652] width 56 height 22
click at [374, 544] on div "Undo" at bounding box center [358, 652] width 56 height 22
click at [372, 544] on div "Undo" at bounding box center [358, 652] width 56 height 22
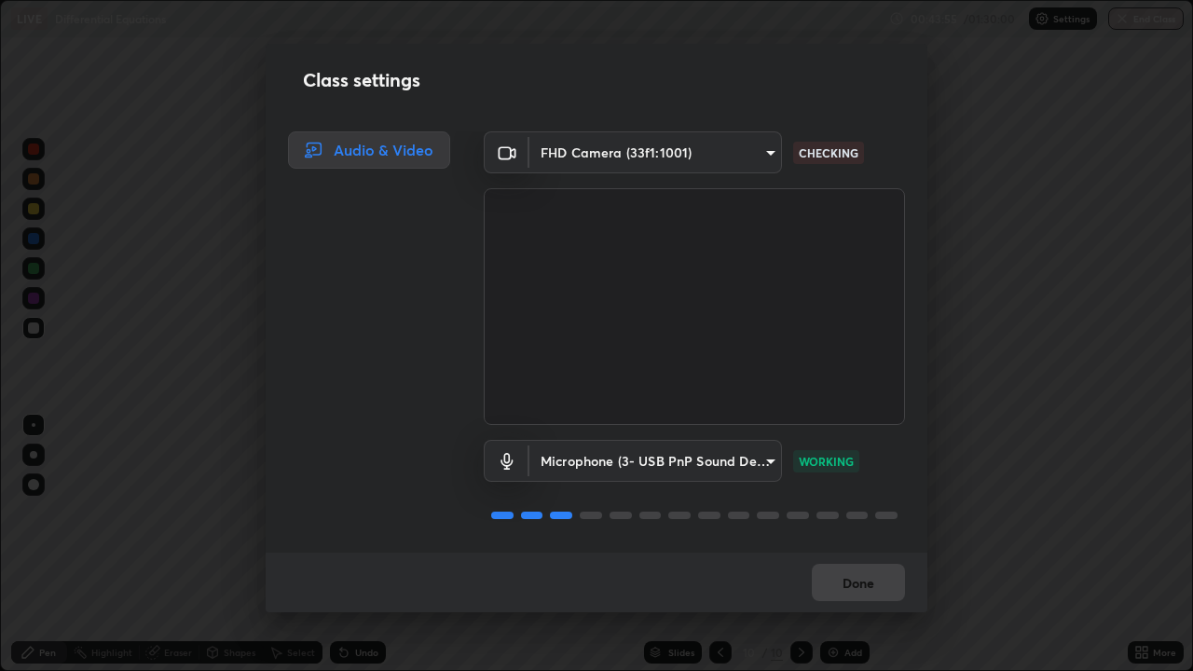
scroll to position [2, 0]
click at [857, 544] on button "Done" at bounding box center [858, 582] width 93 height 37
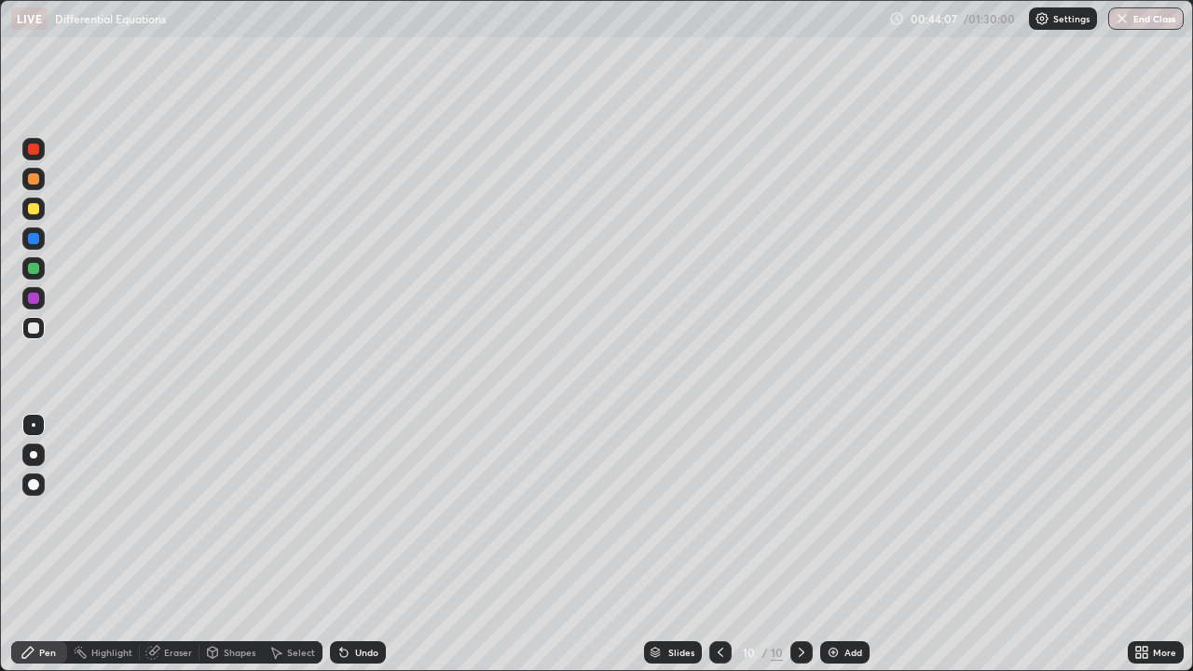
click at [728, 544] on div at bounding box center [720, 652] width 22 height 22
click at [800, 544] on icon at bounding box center [801, 652] width 15 height 15
click at [166, 544] on div "Eraser" at bounding box center [170, 652] width 60 height 22
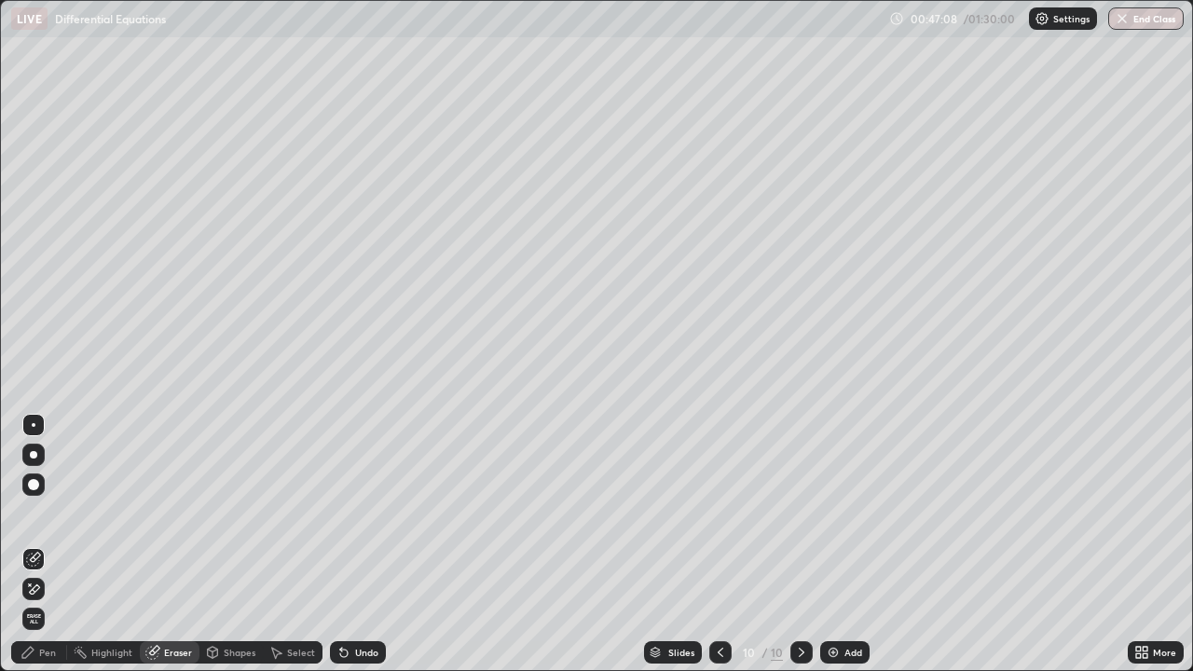
click at [31, 544] on icon at bounding box center [30, 584] width 2 height 2
click at [36, 544] on div "Pen" at bounding box center [39, 652] width 56 height 22
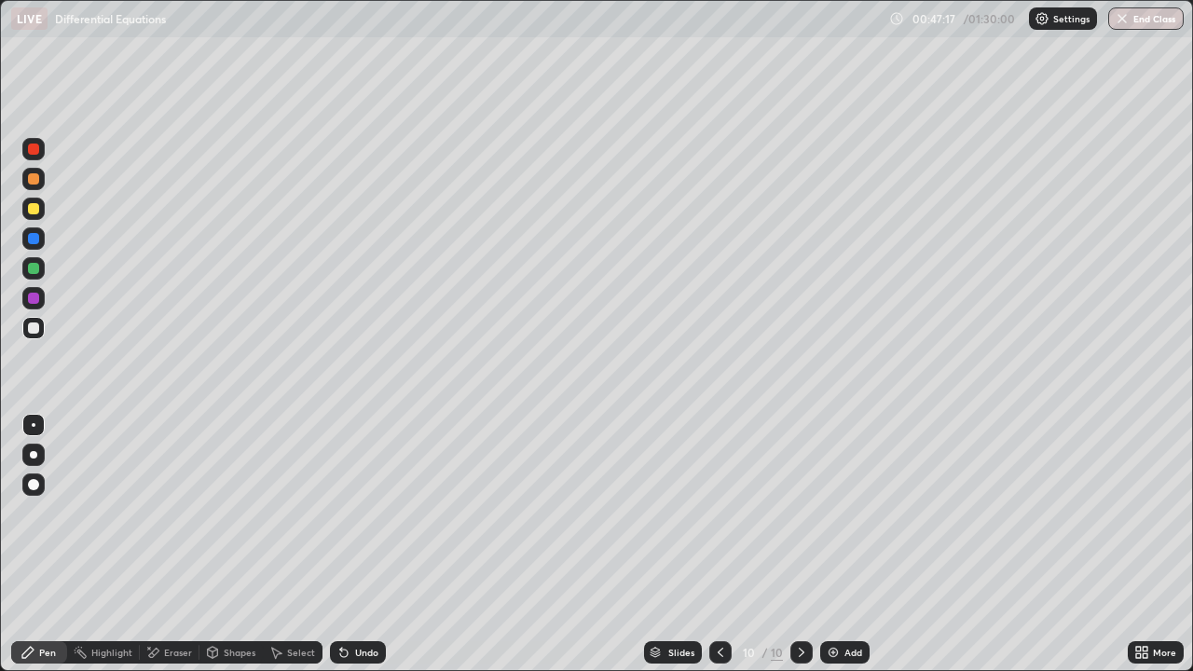
click at [719, 544] on icon at bounding box center [720, 652] width 15 height 15
click at [798, 544] on icon at bounding box center [801, 652] width 15 height 15
click at [34, 200] on div at bounding box center [33, 209] width 22 height 22
click at [34, 328] on div at bounding box center [33, 327] width 11 height 11
click at [866, 544] on div "Add" at bounding box center [844, 652] width 49 height 22
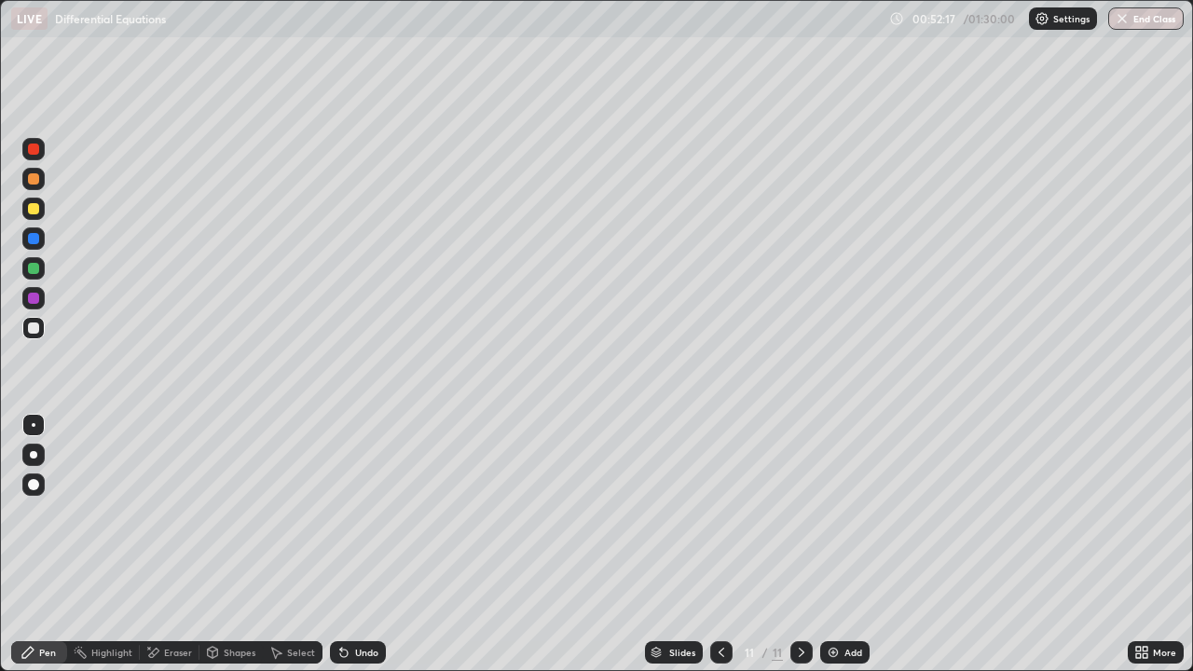
click at [727, 544] on div at bounding box center [721, 652] width 22 height 22
click at [801, 544] on icon at bounding box center [801, 652] width 15 height 15
click at [156, 544] on div "Eraser" at bounding box center [170, 652] width 60 height 22
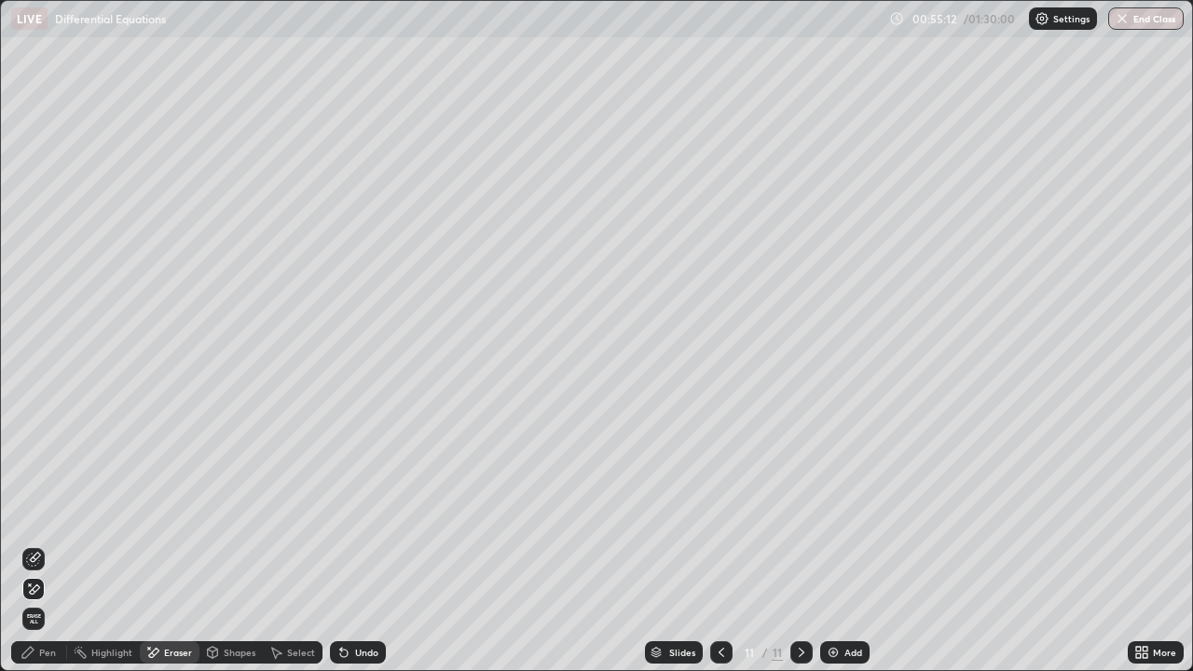
click at [31, 544] on icon at bounding box center [28, 652] width 15 height 15
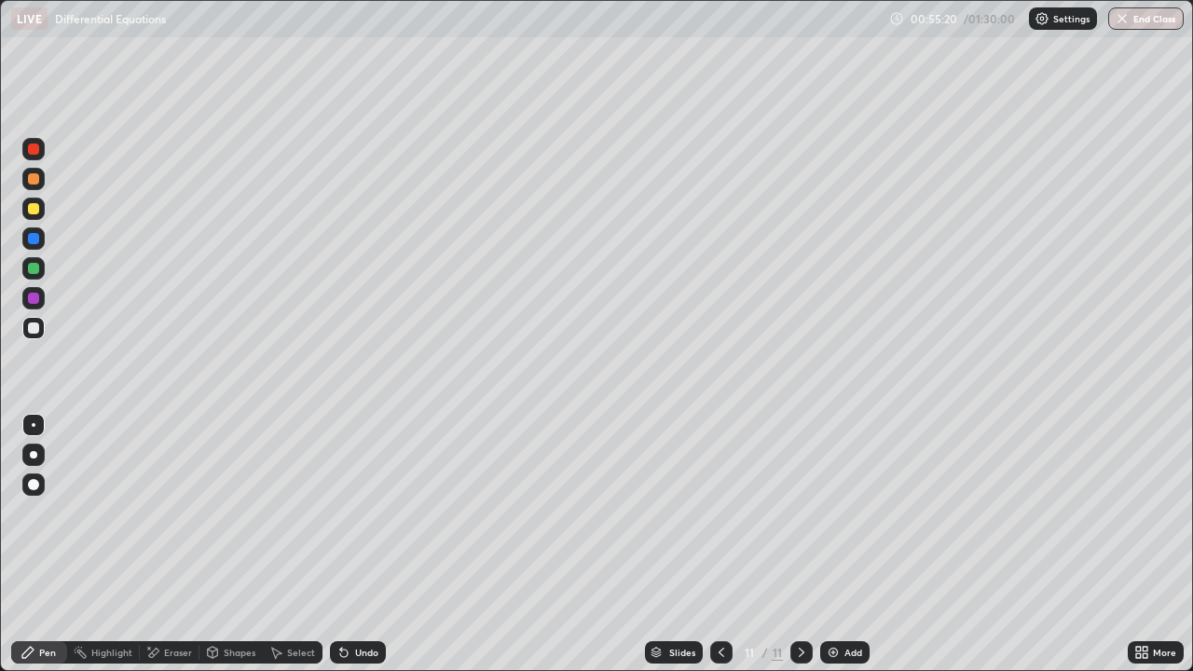
click at [27, 209] on div at bounding box center [33, 209] width 22 height 22
click at [34, 267] on div at bounding box center [33, 268] width 11 height 11
click at [34, 211] on div at bounding box center [33, 208] width 11 height 11
click at [376, 544] on div "Undo" at bounding box center [358, 652] width 56 height 22
click at [372, 544] on div "Undo" at bounding box center [366, 652] width 23 height 9
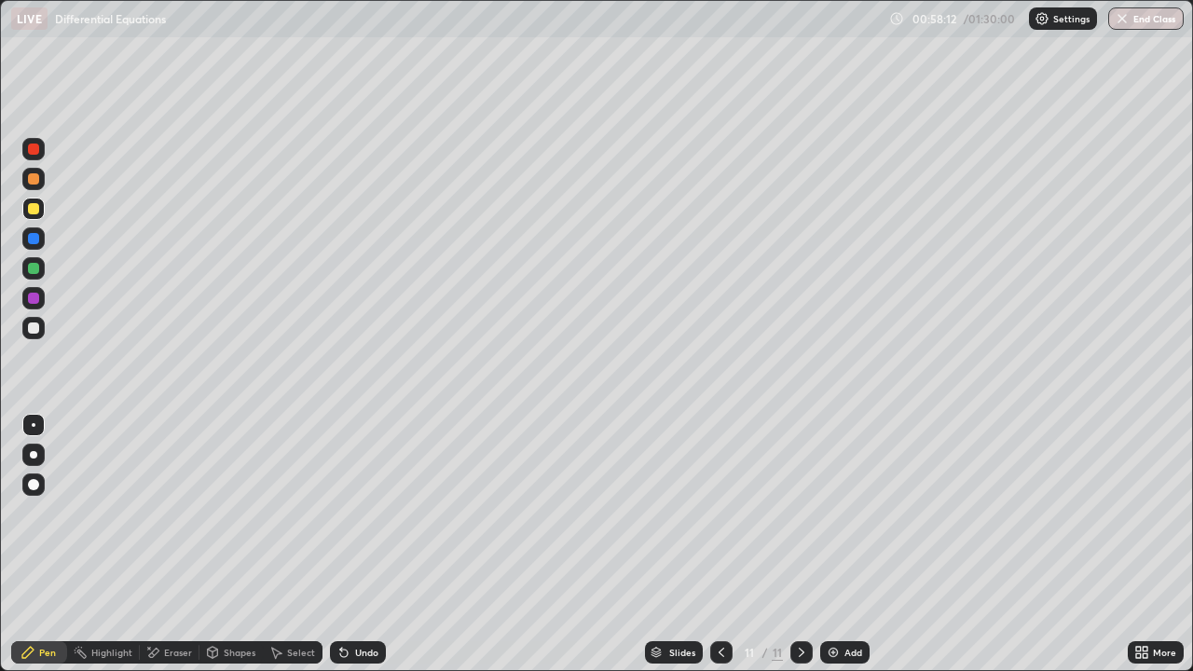
click at [362, 544] on div "Undo" at bounding box center [366, 652] width 23 height 9
click at [719, 544] on icon at bounding box center [721, 652] width 15 height 15
click at [800, 544] on icon at bounding box center [801, 652] width 15 height 15
click at [32, 328] on div at bounding box center [33, 327] width 11 height 11
click at [280, 544] on icon at bounding box center [275, 652] width 15 height 15
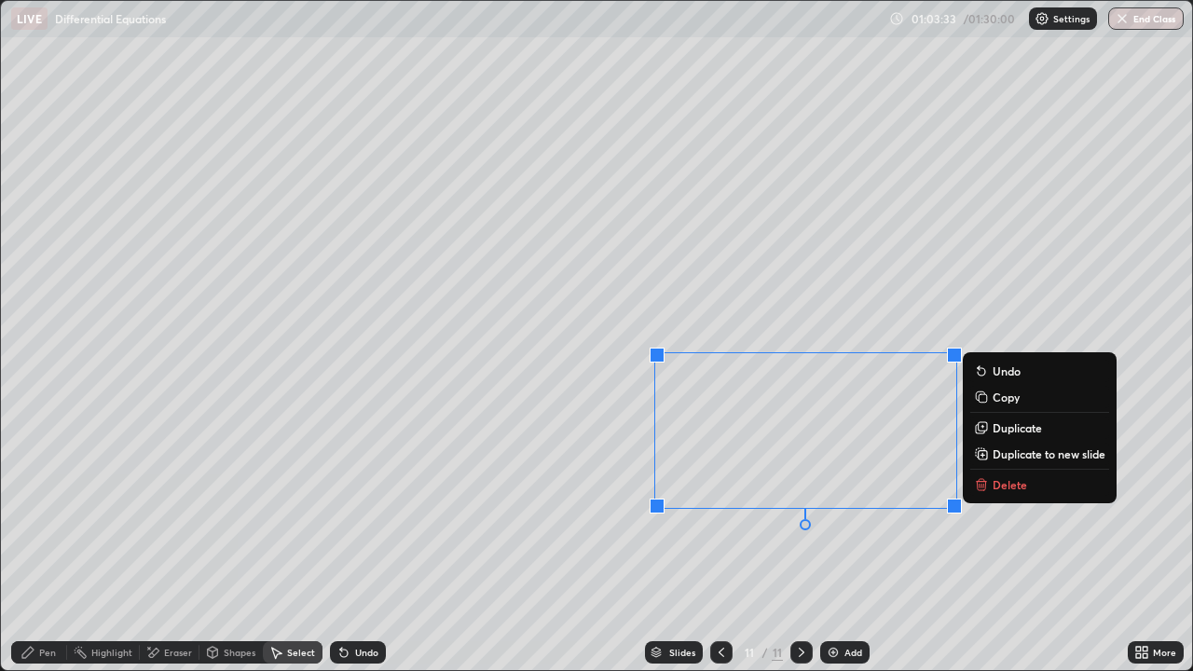
click at [1001, 445] on button "Duplicate to new slide" at bounding box center [1039, 454] width 139 height 22
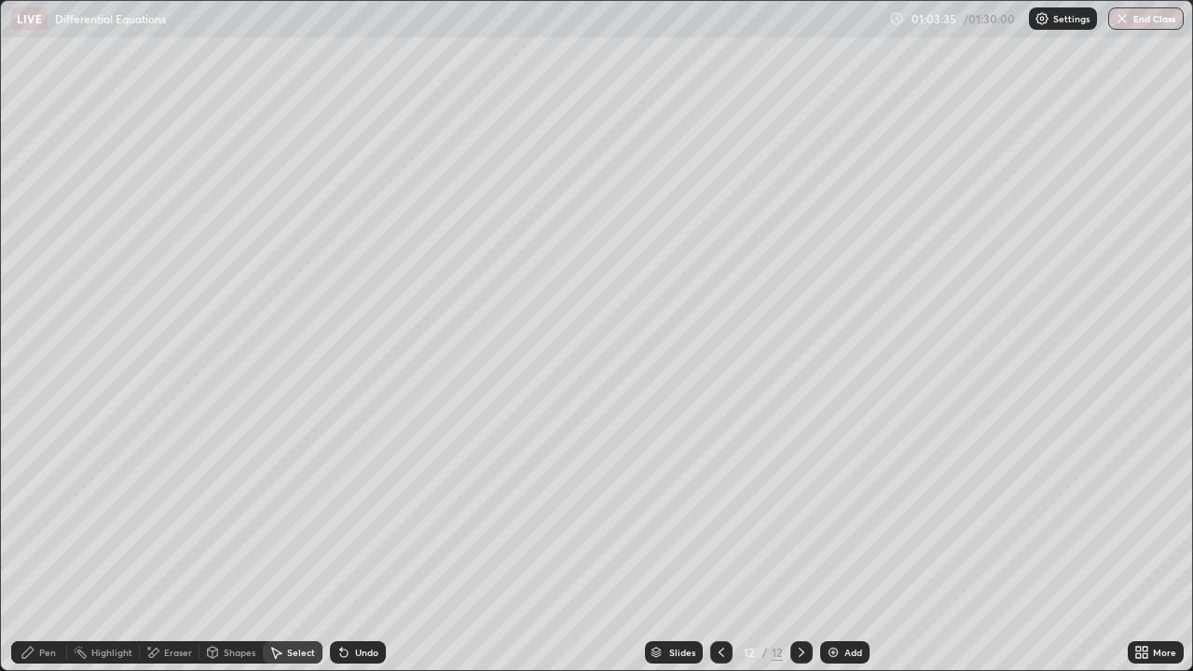
click at [183, 544] on div "Eraser" at bounding box center [178, 652] width 28 height 9
click at [50, 544] on div "Pen" at bounding box center [47, 652] width 17 height 9
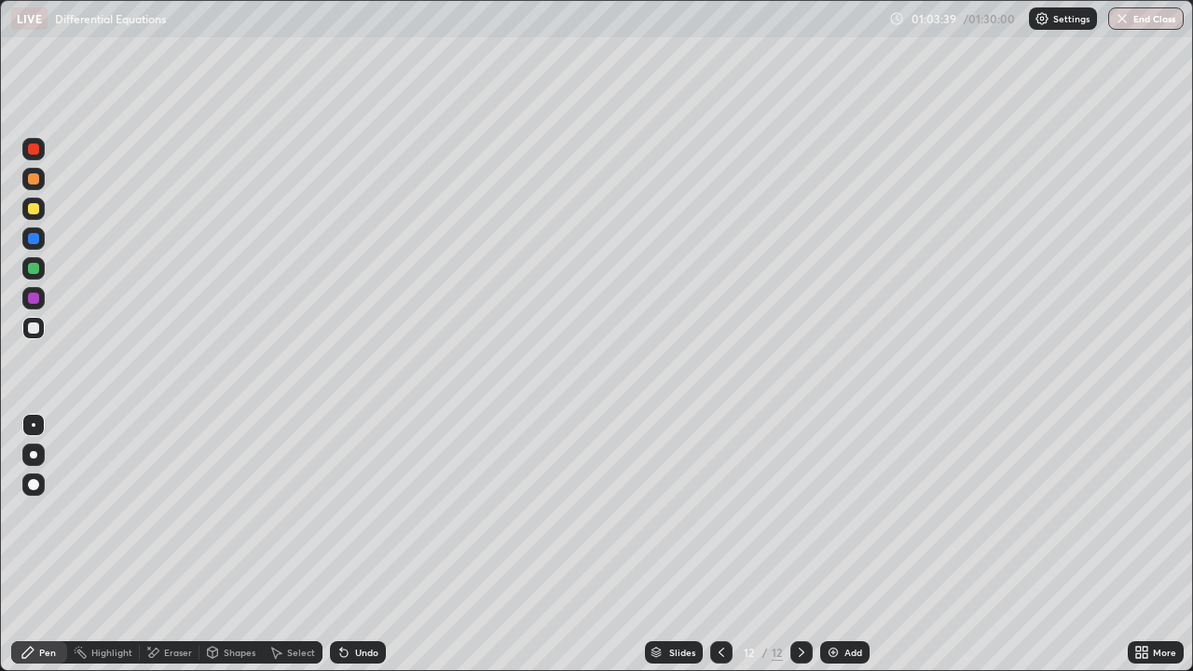
click at [37, 333] on div at bounding box center [33, 327] width 11 height 11
click at [353, 544] on div "Undo" at bounding box center [358, 652] width 56 height 22
click at [350, 544] on div "Undo" at bounding box center [358, 652] width 56 height 22
click at [360, 544] on div "Undo" at bounding box center [358, 652] width 56 height 22
click at [164, 544] on div "Eraser" at bounding box center [170, 652] width 60 height 22
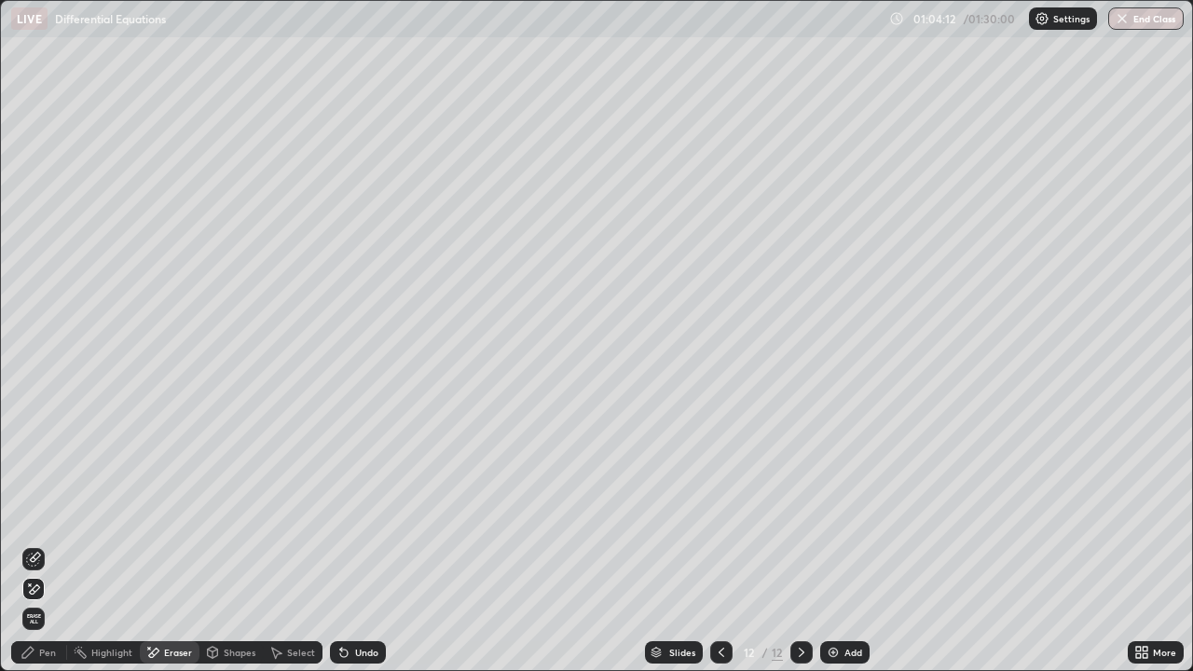
click at [48, 544] on div "Pen" at bounding box center [39, 652] width 56 height 22
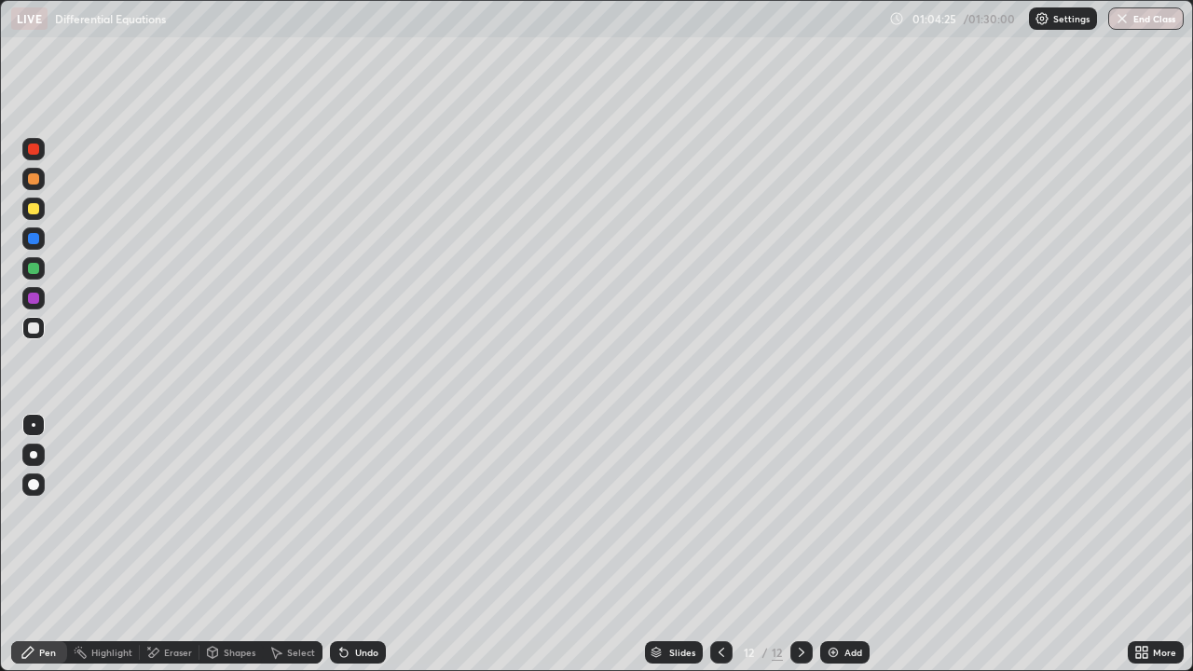
click at [350, 544] on div "Undo" at bounding box center [358, 652] width 56 height 22
click at [356, 544] on div "Undo" at bounding box center [358, 652] width 56 height 22
click at [348, 544] on div "Undo" at bounding box center [358, 652] width 56 height 22
click at [351, 544] on div "Undo" at bounding box center [358, 652] width 56 height 22
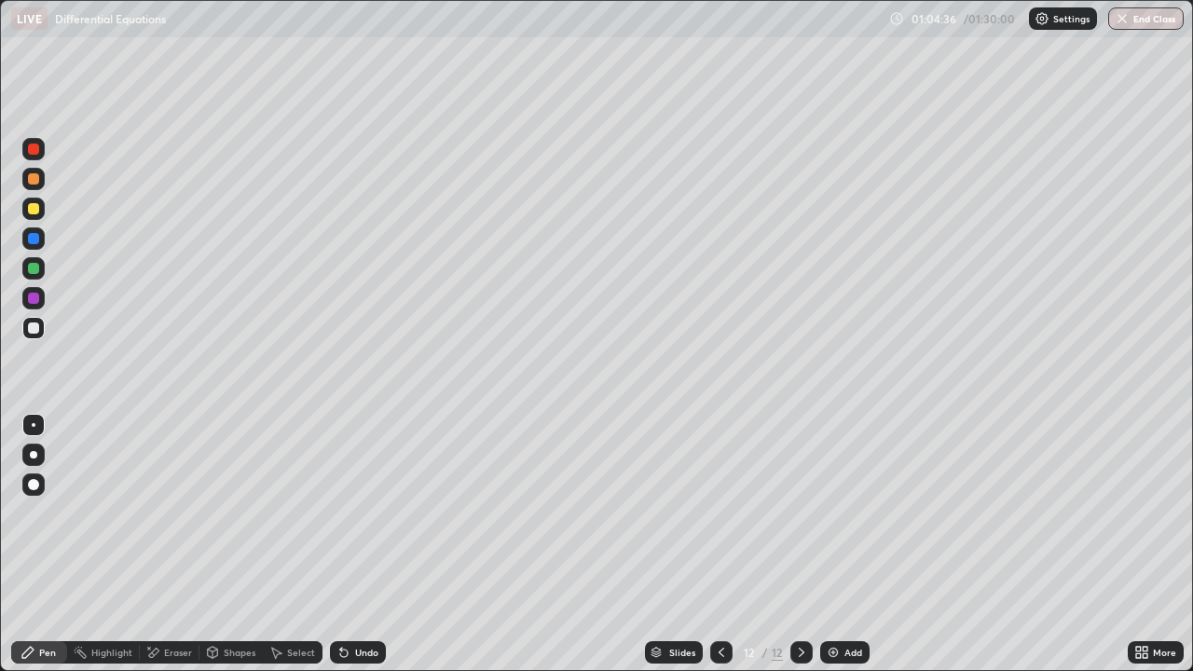
click at [171, 544] on div "Eraser" at bounding box center [170, 652] width 60 height 22
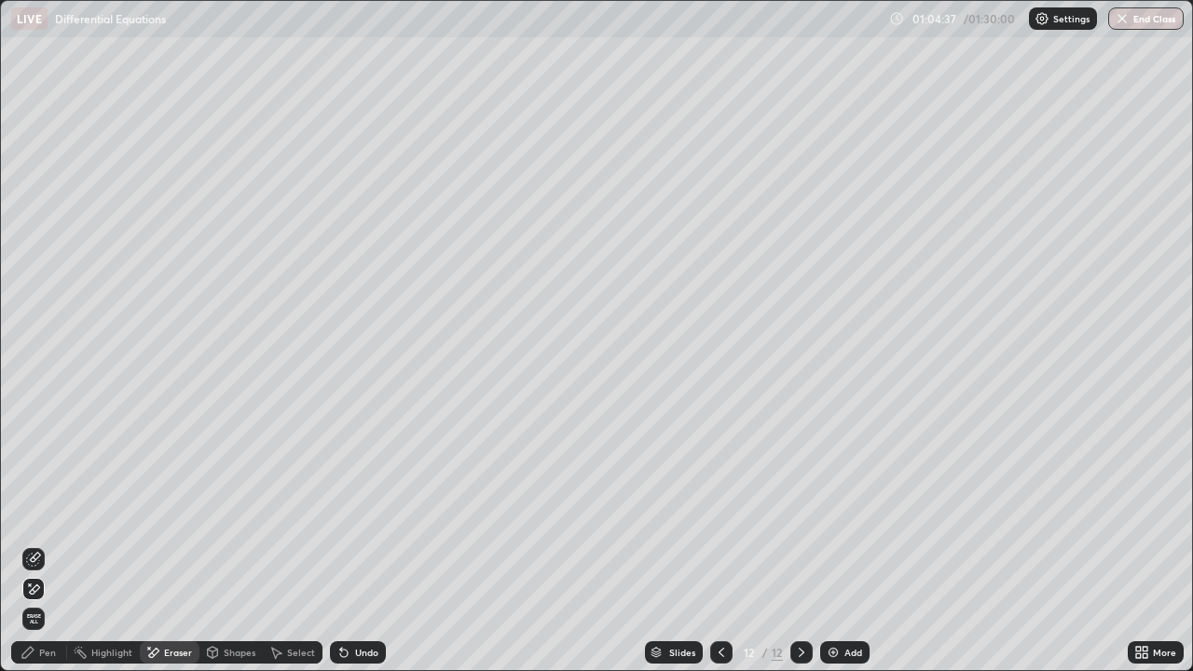
click at [19, 544] on div "Pen" at bounding box center [39, 652] width 56 height 22
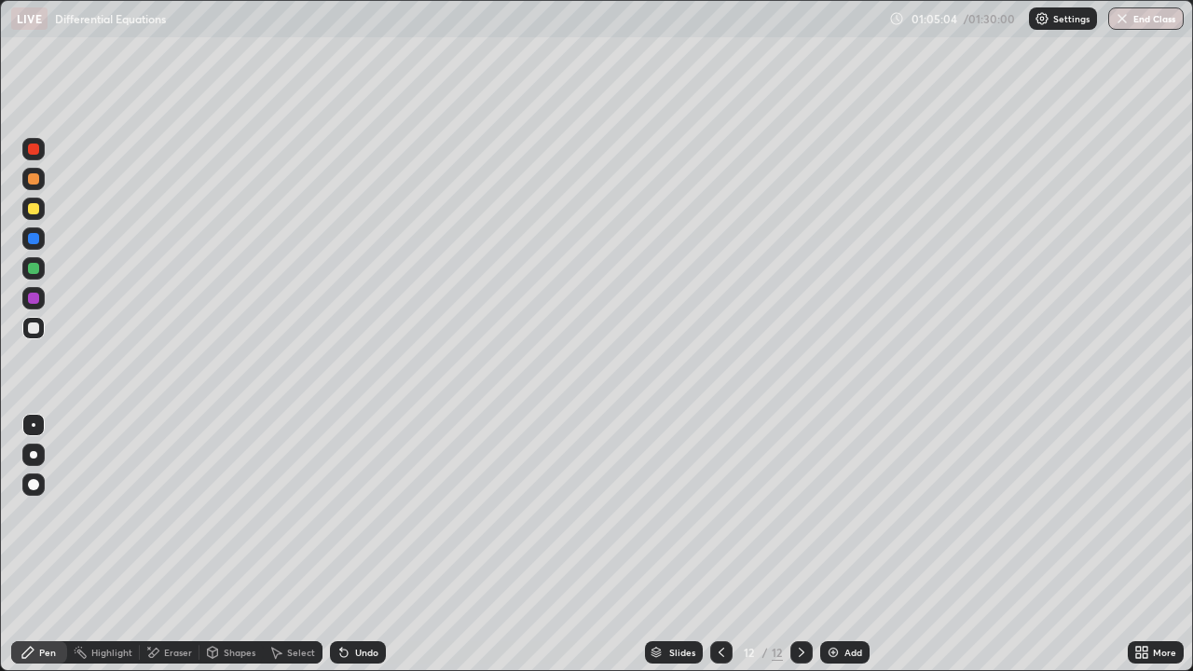
click at [171, 544] on div "Eraser" at bounding box center [178, 652] width 28 height 9
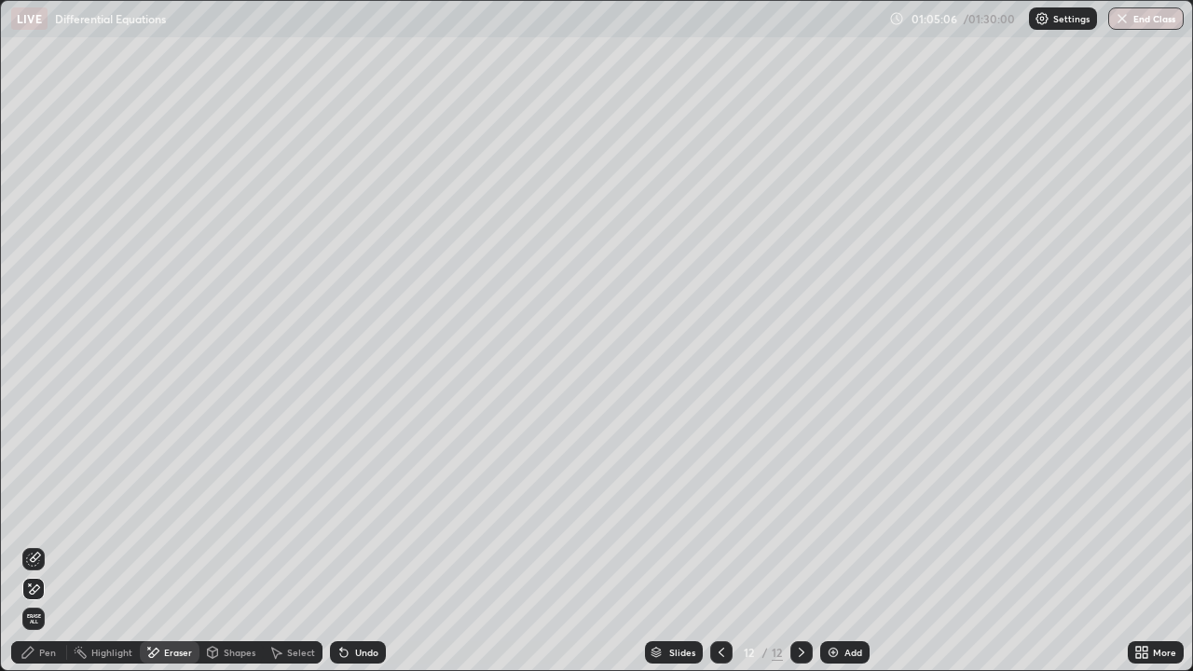
click at [54, 544] on div "Pen" at bounding box center [47, 652] width 17 height 9
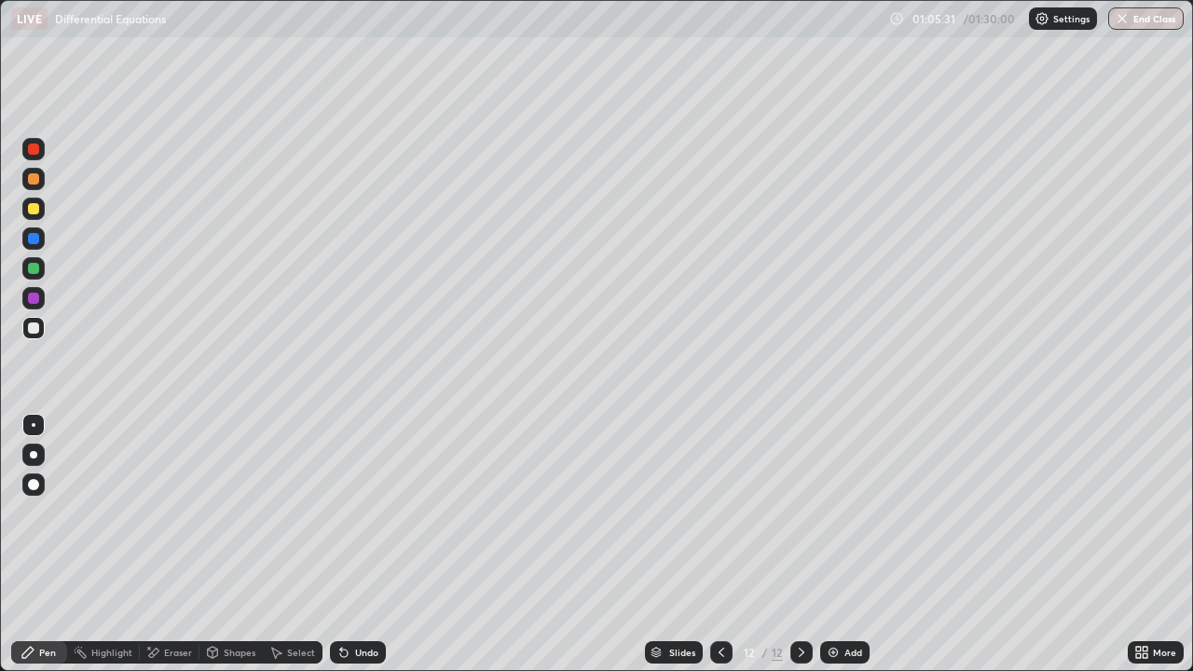
click at [152, 544] on icon at bounding box center [154, 652] width 10 height 9
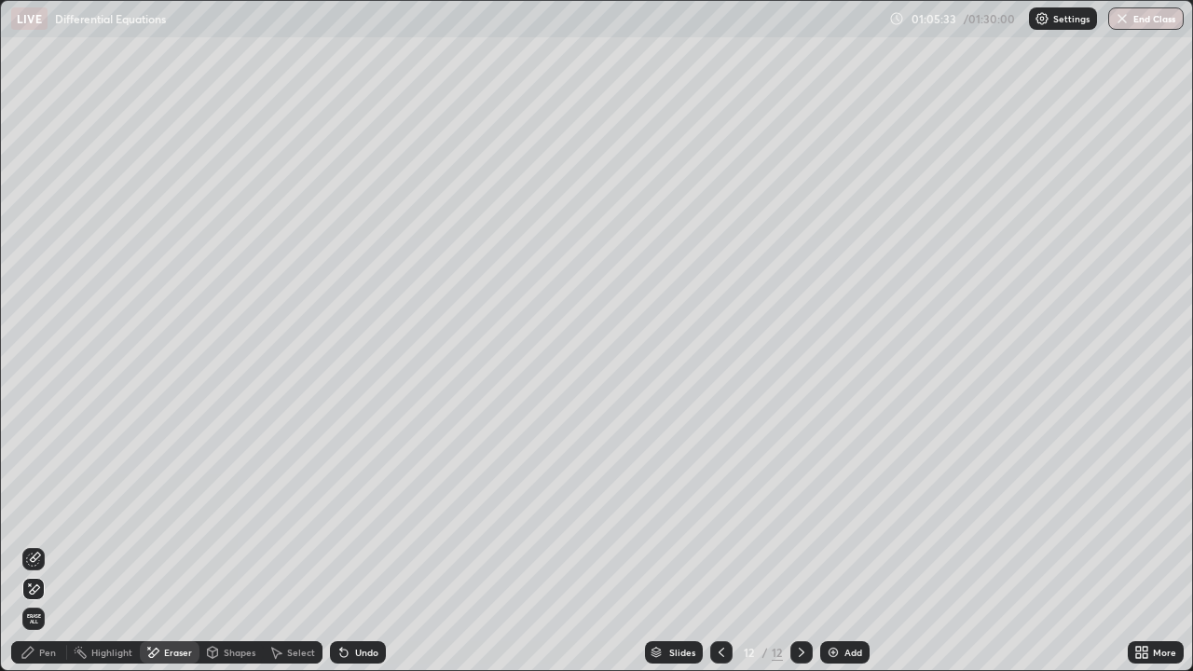
click at [35, 544] on div "Pen" at bounding box center [39, 652] width 56 height 22
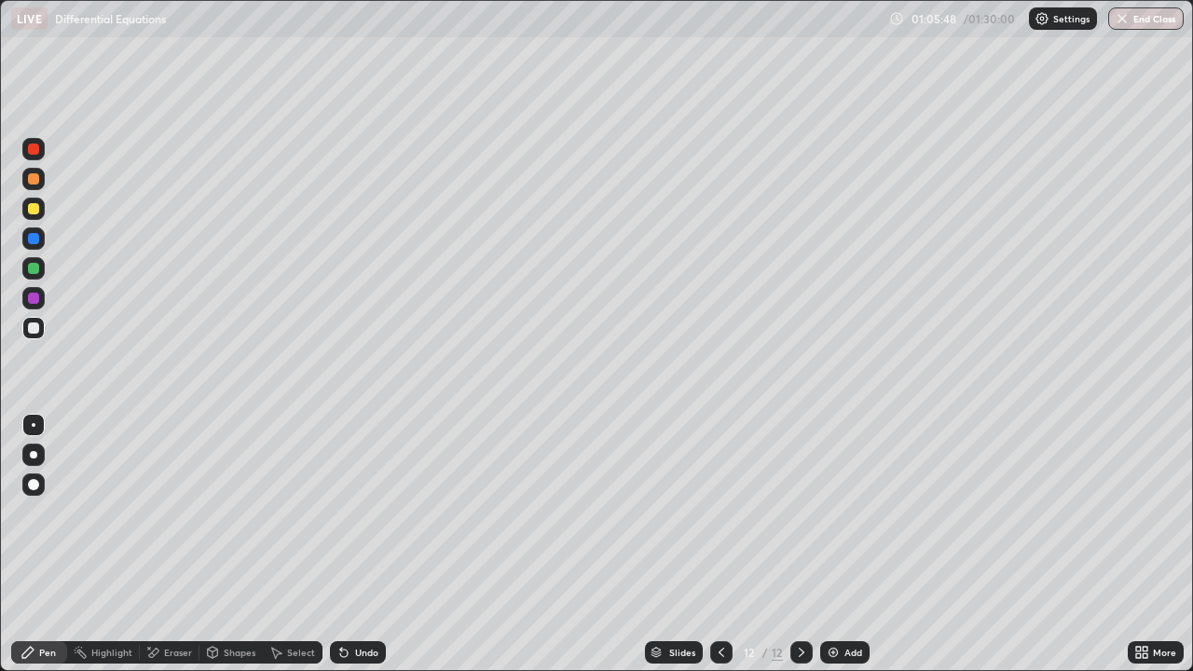
click at [361, 544] on div "Undo" at bounding box center [366, 652] width 23 height 9
click at [162, 544] on div "Eraser" at bounding box center [170, 652] width 60 height 22
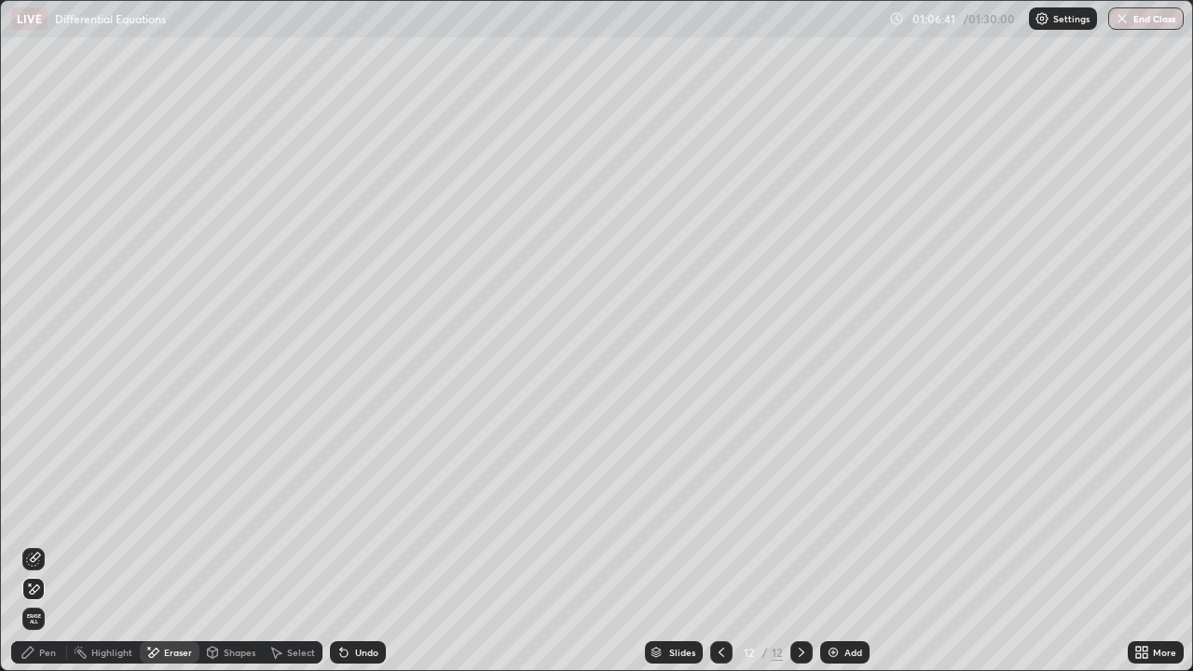
click at [49, 544] on div "Pen" at bounding box center [47, 652] width 17 height 9
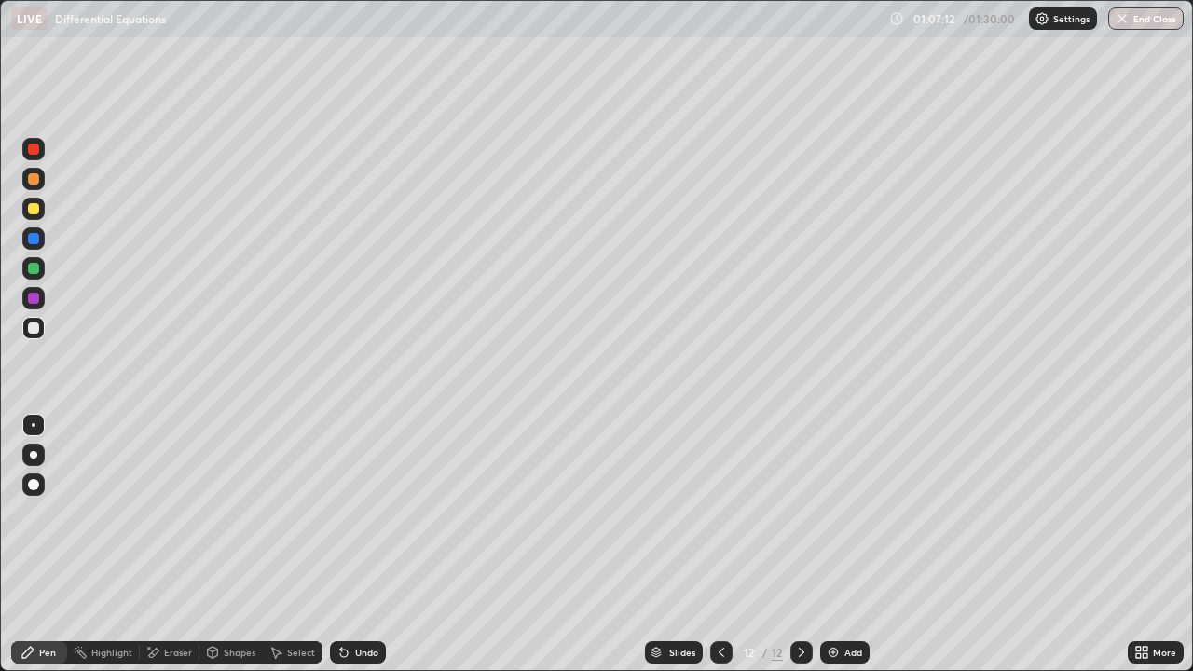
click at [719, 544] on icon at bounding box center [721, 652] width 6 height 9
click at [800, 544] on icon at bounding box center [801, 652] width 15 height 15
click at [32, 212] on div at bounding box center [33, 208] width 11 height 11
click at [844, 544] on div "Add" at bounding box center [853, 652] width 18 height 9
click at [40, 335] on div at bounding box center [33, 328] width 22 height 22
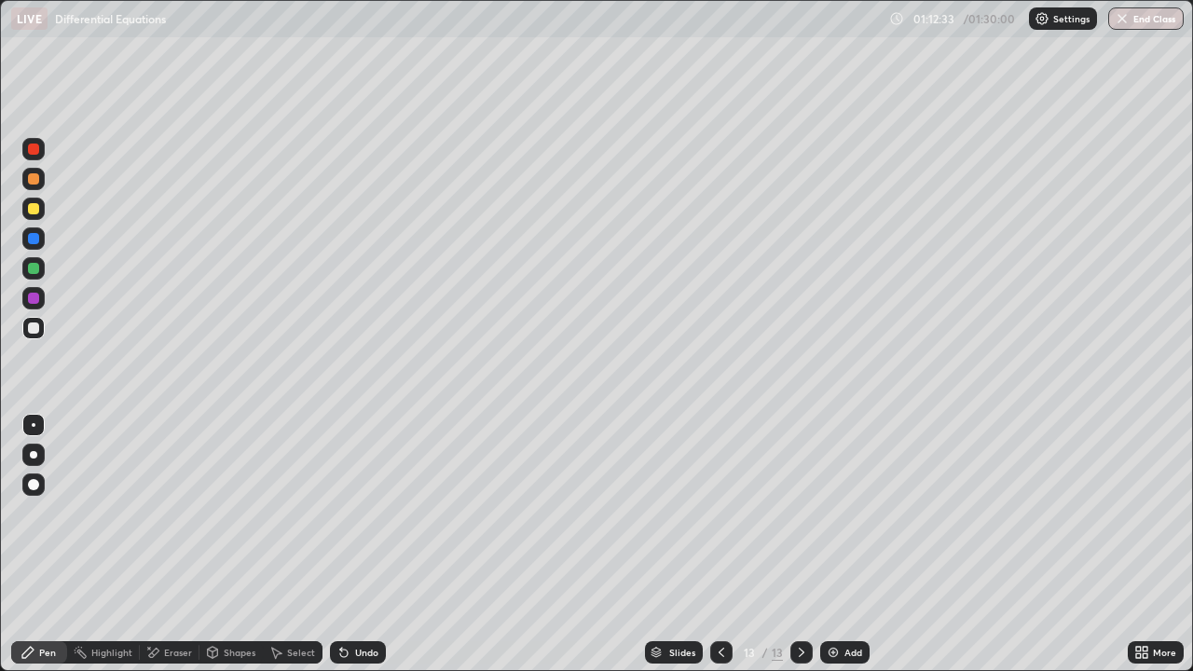
click at [366, 544] on div "Undo" at bounding box center [366, 652] width 23 height 9
click at [32, 267] on div at bounding box center [33, 268] width 11 height 11
click at [374, 544] on div "Undo" at bounding box center [366, 652] width 23 height 9
click at [370, 544] on div "Undo" at bounding box center [358, 652] width 56 height 22
click at [363, 544] on div "Undo" at bounding box center [366, 652] width 23 height 9
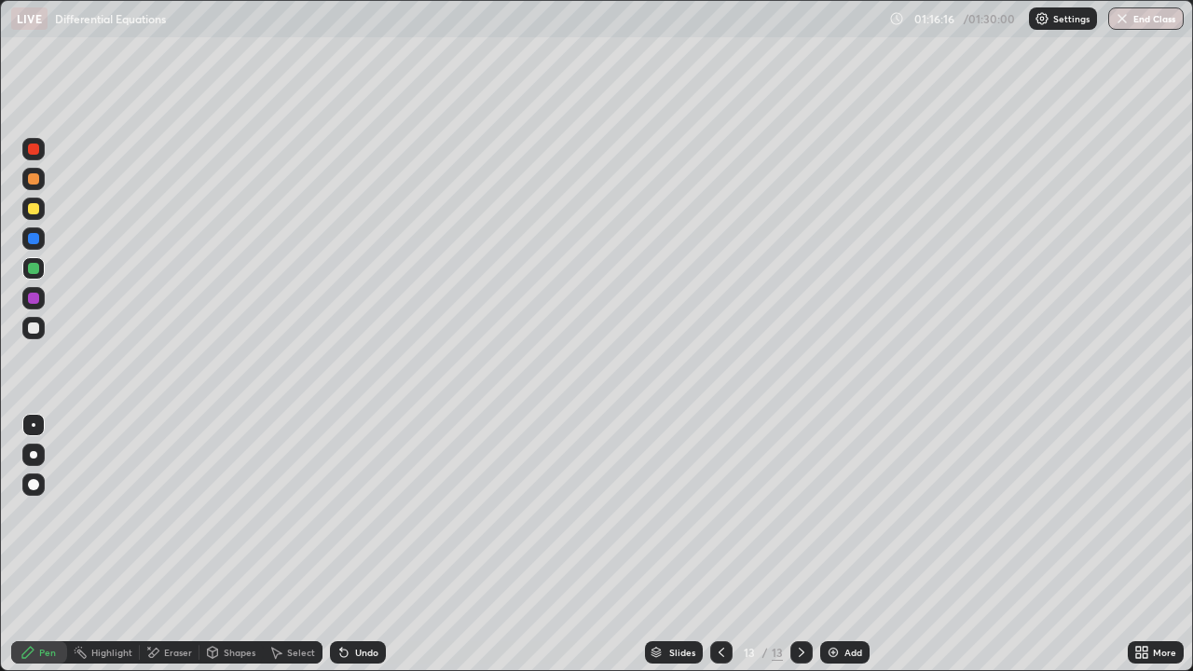
click at [31, 179] on div at bounding box center [33, 178] width 11 height 11
click at [851, 544] on div "Add" at bounding box center [844, 652] width 49 height 22
click at [33, 210] on div at bounding box center [33, 208] width 11 height 11
click at [32, 243] on div at bounding box center [33, 238] width 11 height 11
click at [34, 327] on div at bounding box center [33, 327] width 11 height 11
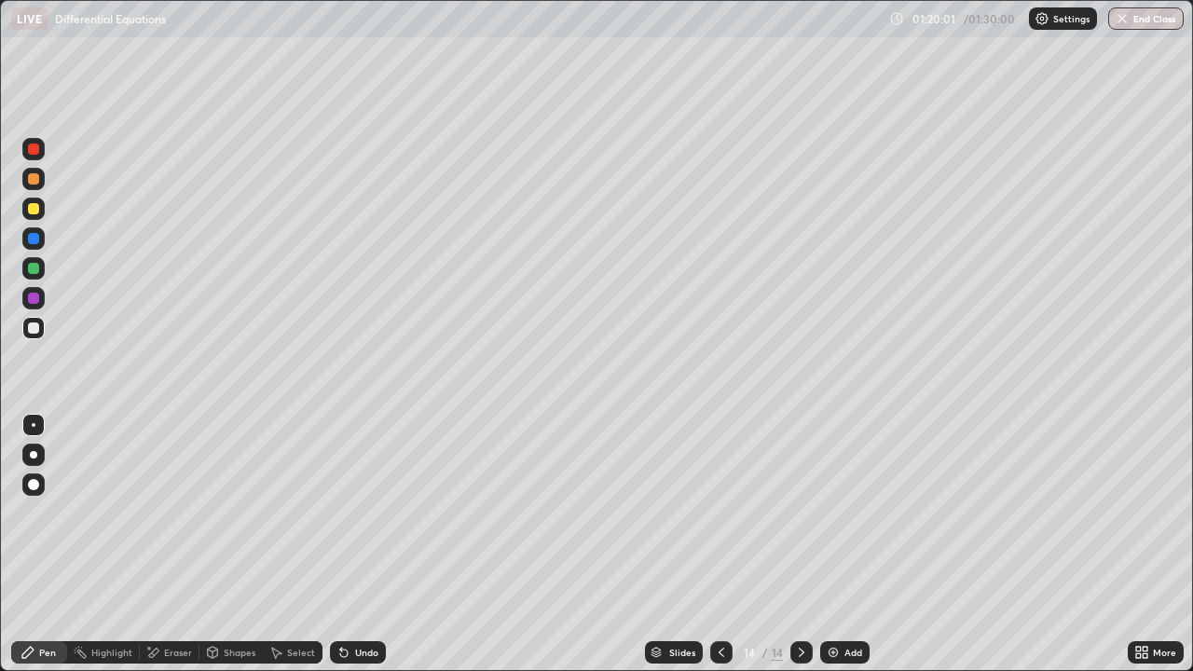
click at [31, 230] on div at bounding box center [33, 238] width 22 height 22
click at [35, 209] on div at bounding box center [33, 208] width 11 height 11
click at [35, 326] on div at bounding box center [33, 327] width 11 height 11
click at [34, 267] on div at bounding box center [33, 268] width 11 height 11
click at [37, 210] on div at bounding box center [33, 208] width 11 height 11
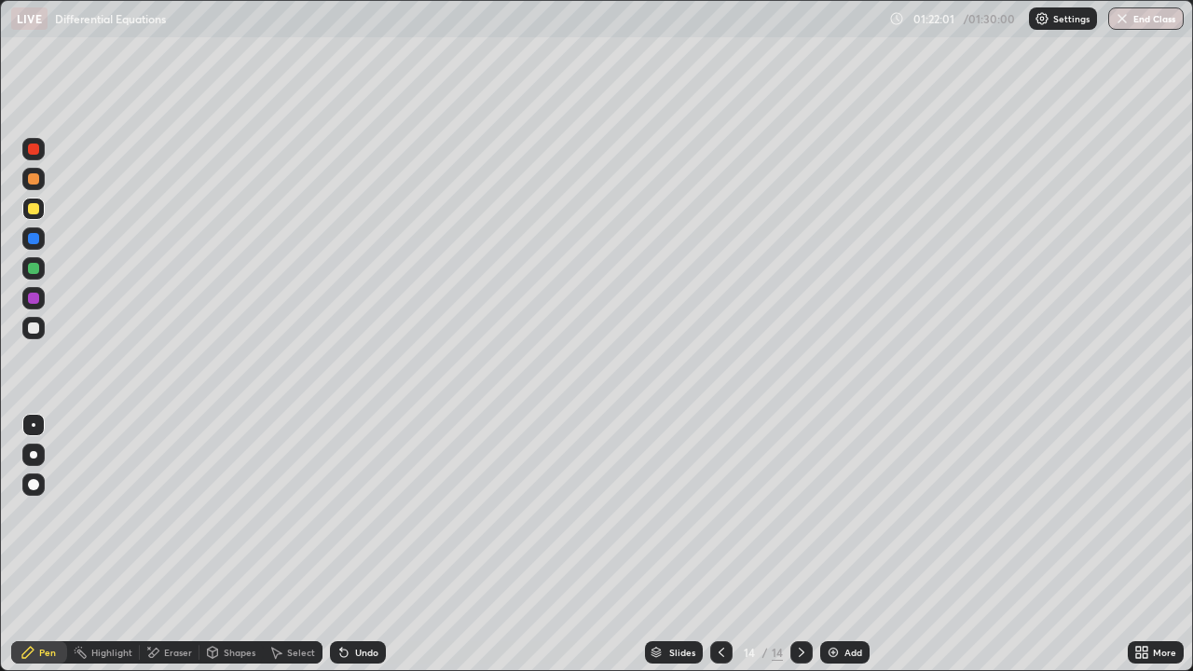
click at [358, 544] on div "Undo" at bounding box center [366, 652] width 23 height 9
click at [35, 187] on div at bounding box center [33, 179] width 22 height 22
click at [1131, 23] on button "End Class" at bounding box center [1147, 18] width 74 height 22
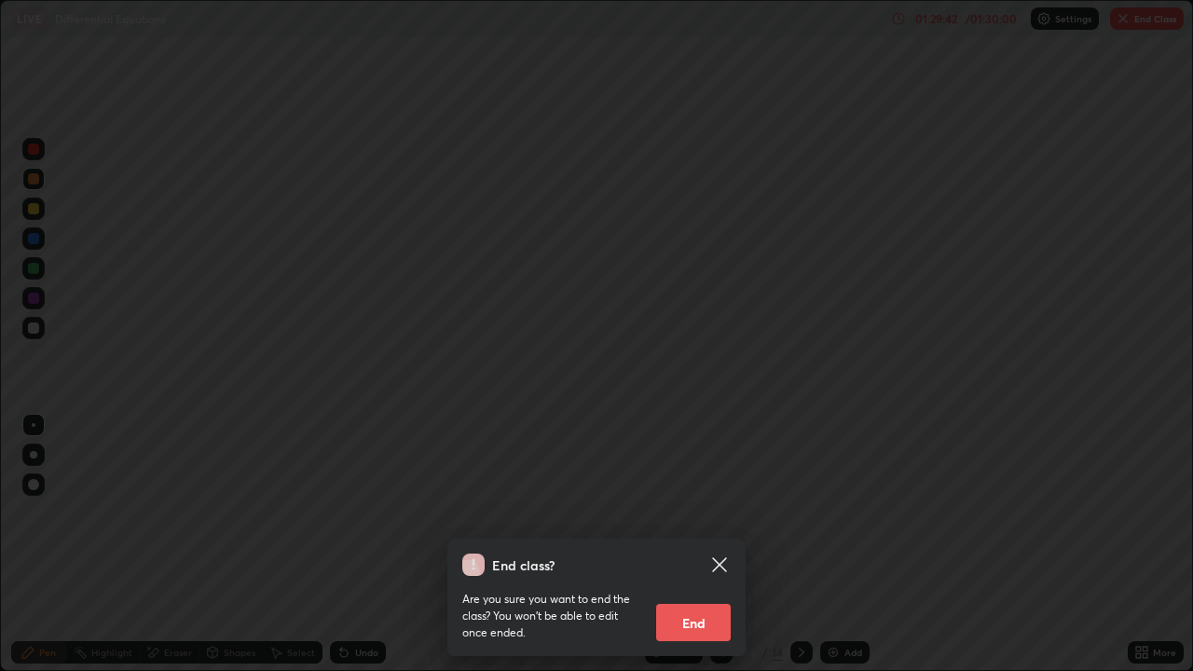
click at [705, 544] on button "End" at bounding box center [693, 622] width 75 height 37
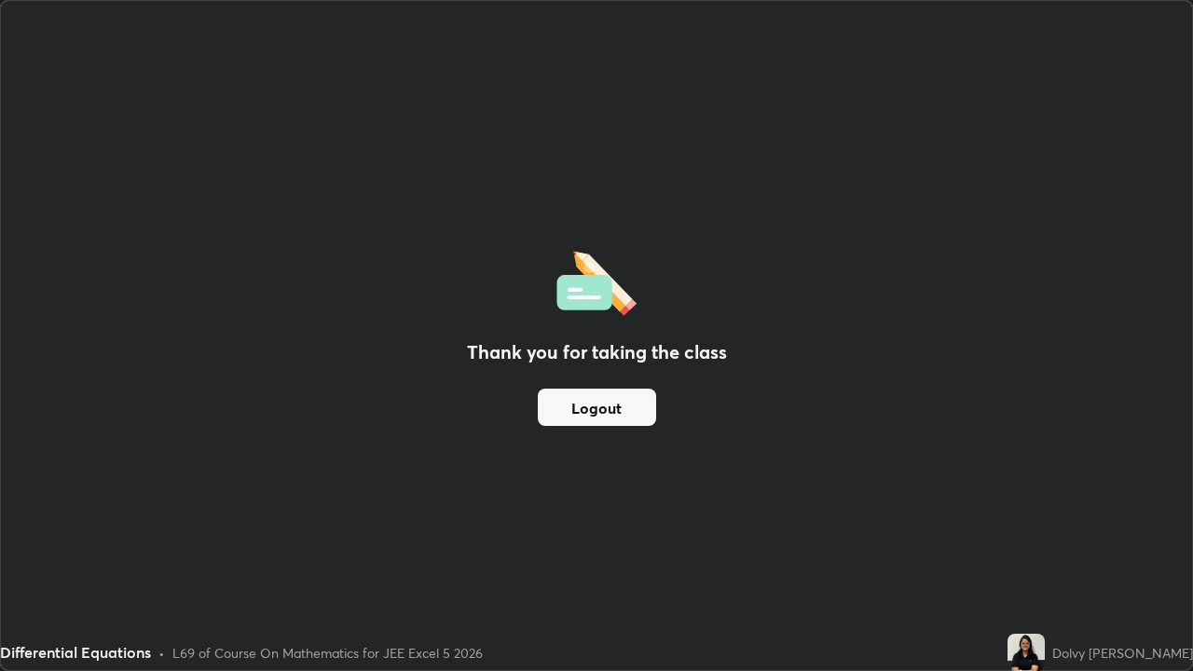
click at [684, 544] on div "Thank you for taking the class Logout" at bounding box center [596, 335] width 1191 height 669
click at [622, 414] on button "Logout" at bounding box center [597, 407] width 118 height 37
